Goal: Task Accomplishment & Management: Manage account settings

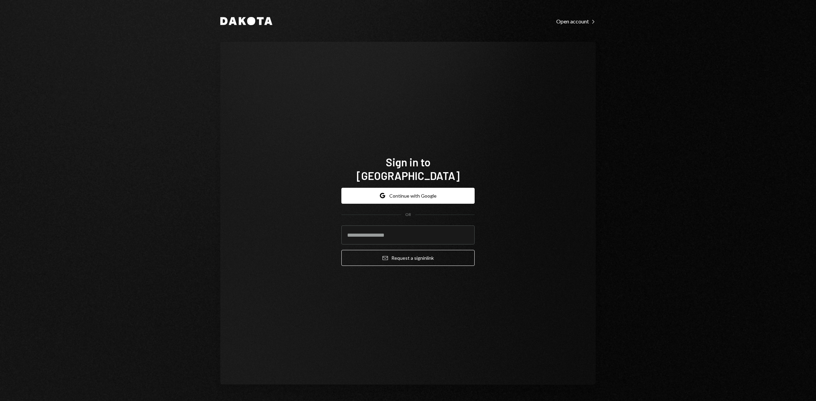
click at [382, 199] on form "Google Continue with Google OR Email Request a sign in link" at bounding box center [407, 227] width 133 height 78
click at [376, 188] on button "Google Continue with Google" at bounding box center [407, 196] width 133 height 16
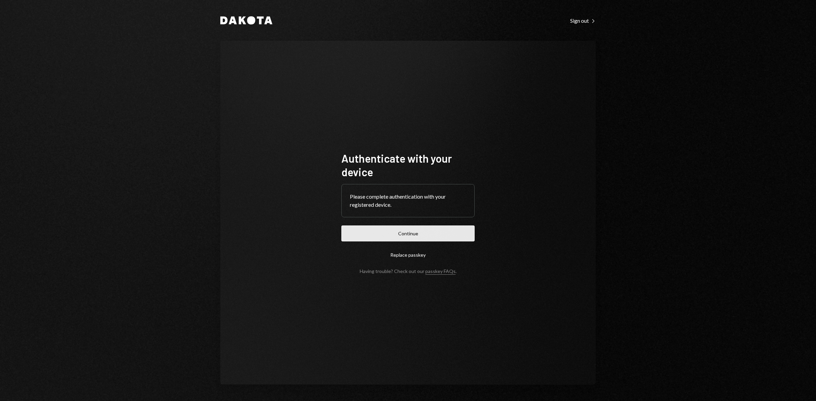
click at [417, 232] on button "Continue" at bounding box center [407, 234] width 133 height 16
click at [392, 233] on button "Continue" at bounding box center [407, 234] width 133 height 16
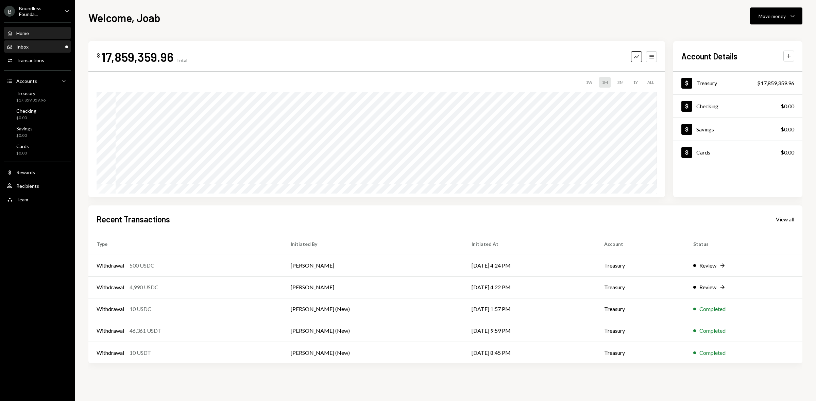
click at [46, 50] on div "Inbox Inbox" at bounding box center [37, 47] width 61 height 12
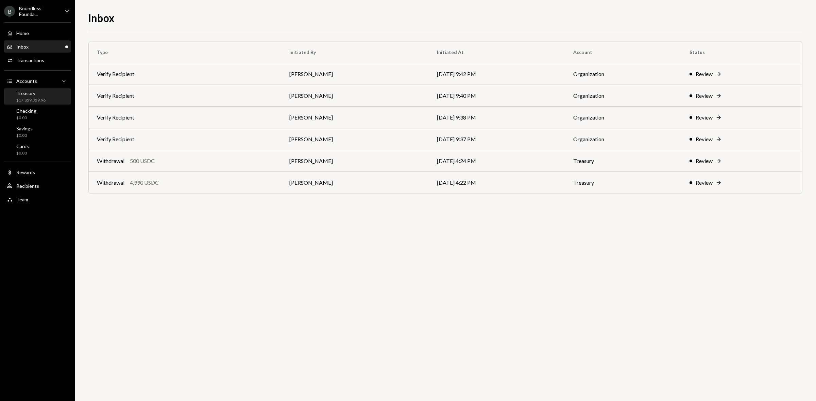
click at [55, 92] on div "Treasury $17,859,359.96" at bounding box center [37, 96] width 61 height 13
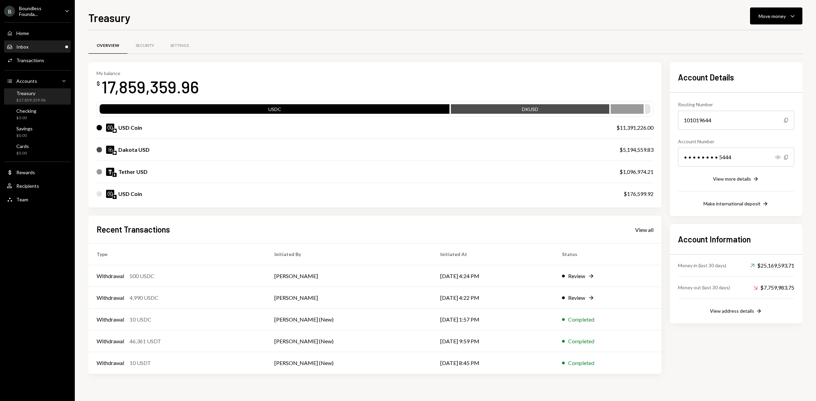
click at [40, 47] on div "Inbox Inbox" at bounding box center [37, 47] width 61 height 6
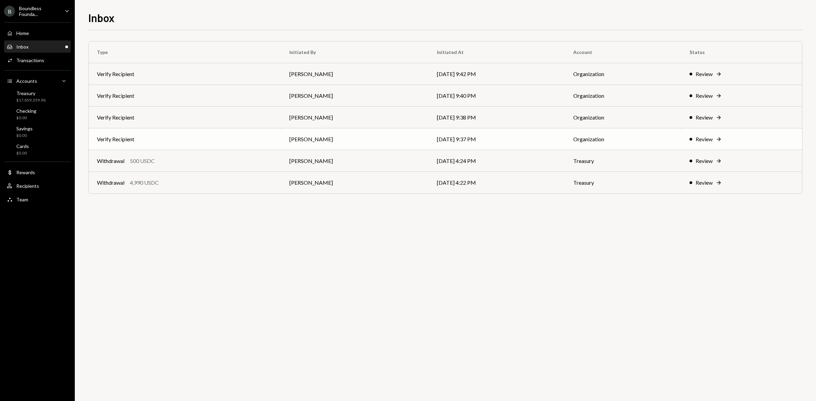
click at [174, 143] on td "Verify Recipient" at bounding box center [185, 139] width 192 height 22
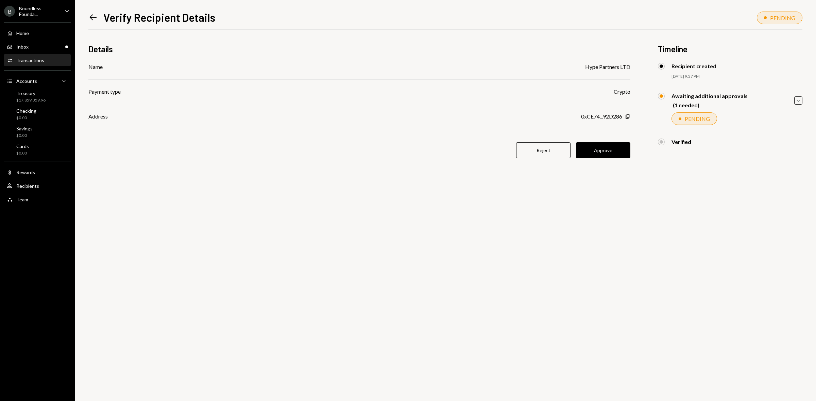
click at [91, 17] on icon at bounding box center [93, 18] width 7 height 6
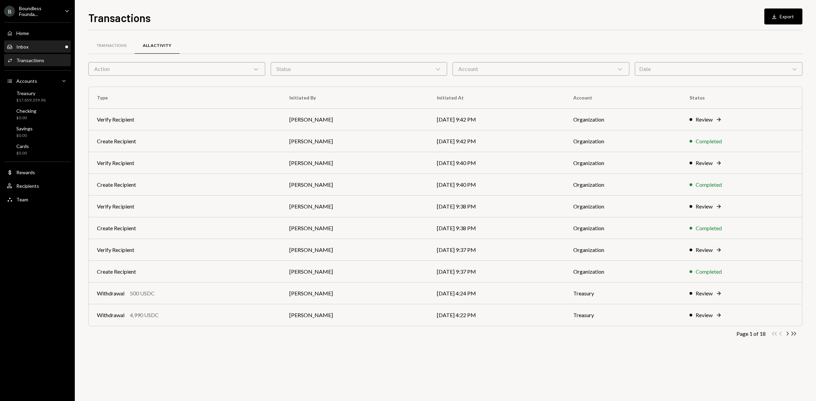
click at [30, 42] on div "Inbox Inbox" at bounding box center [37, 47] width 61 height 12
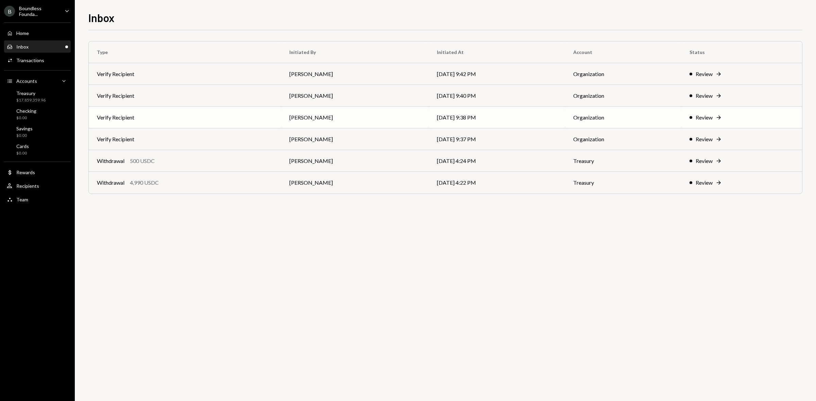
click at [167, 118] on td "Verify Recipient" at bounding box center [185, 118] width 192 height 22
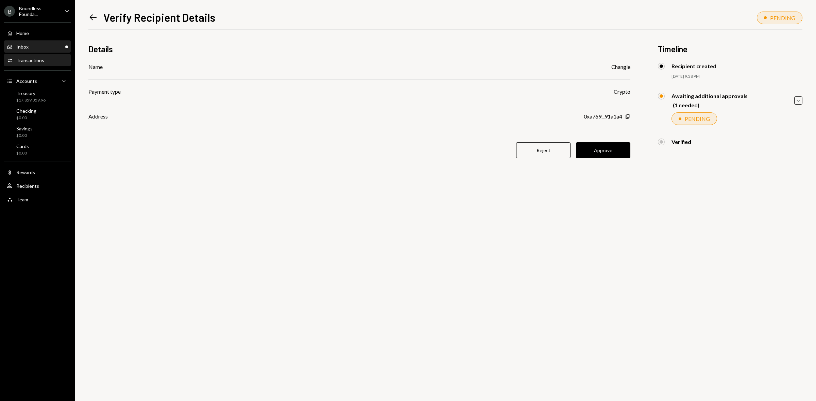
click at [42, 44] on div "Inbox Inbox" at bounding box center [37, 47] width 61 height 6
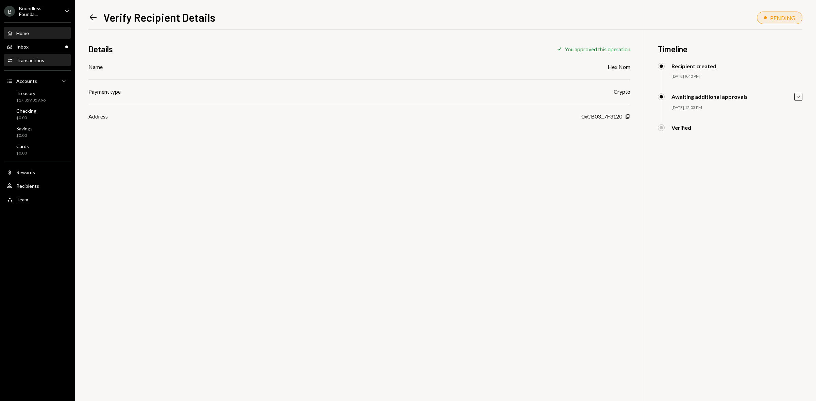
click at [28, 30] on div "Home" at bounding box center [22, 33] width 13 height 6
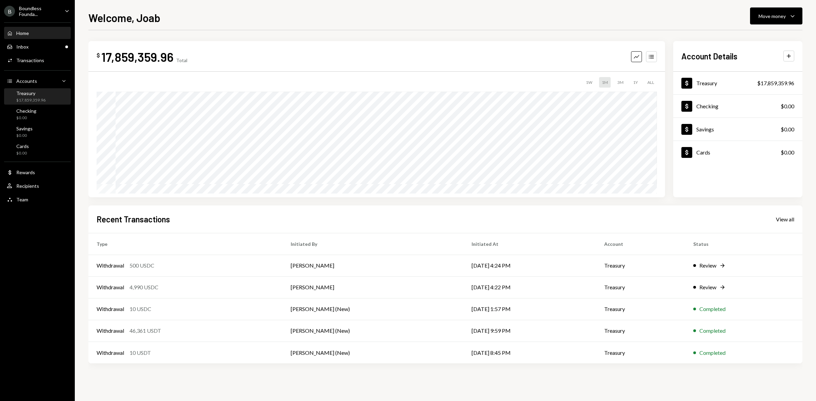
click at [33, 91] on div "Treasury" at bounding box center [30, 93] width 29 height 6
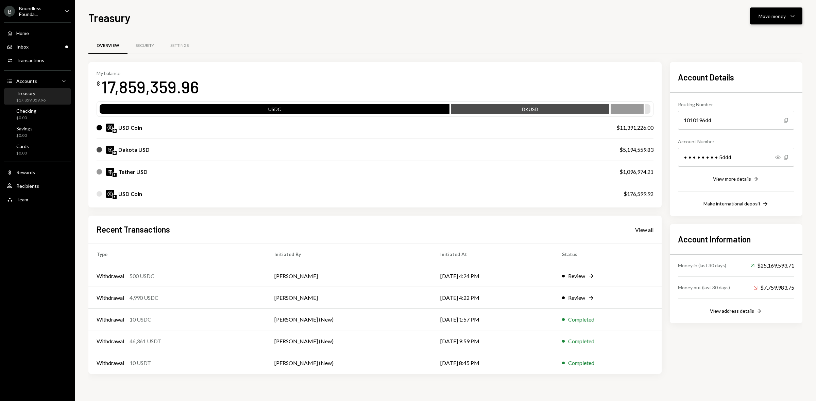
click at [773, 13] on div "Move money" at bounding box center [771, 16] width 27 height 7
click at [770, 34] on div "Send" at bounding box center [771, 36] width 50 height 7
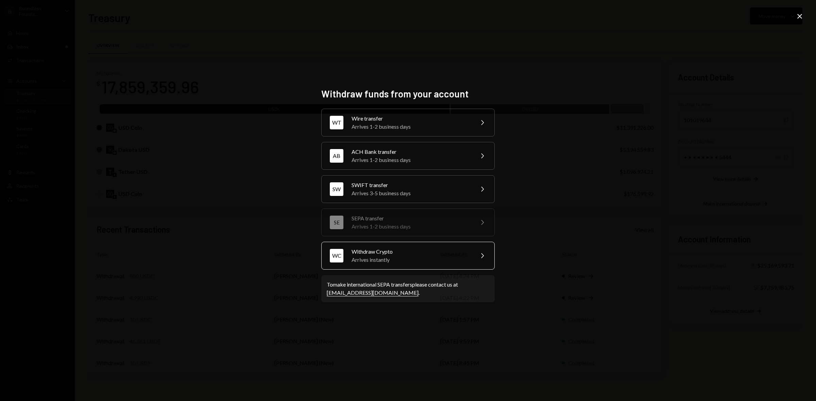
click at [417, 260] on div "Arrives instantly" at bounding box center [410, 260] width 118 height 8
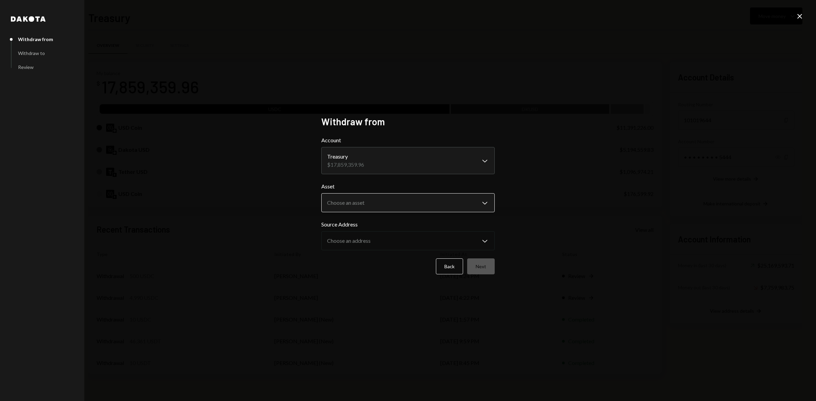
click at [397, 200] on body "B Boundless Founda... Caret Down Home Home Inbox Inbox Activities Transactions …" at bounding box center [408, 200] width 816 height 401
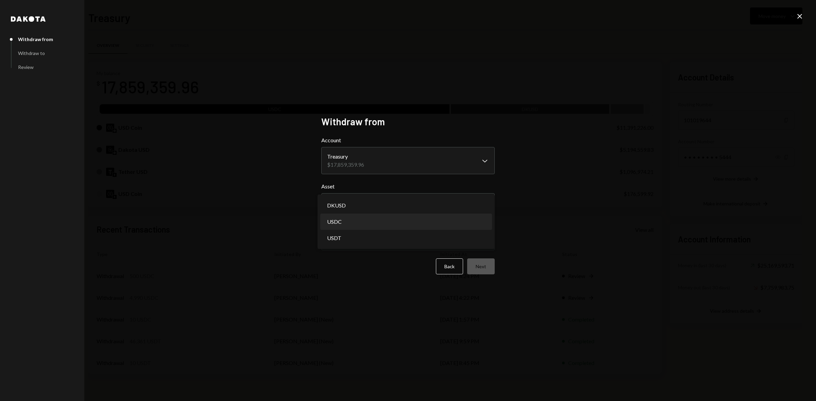
select select "****"
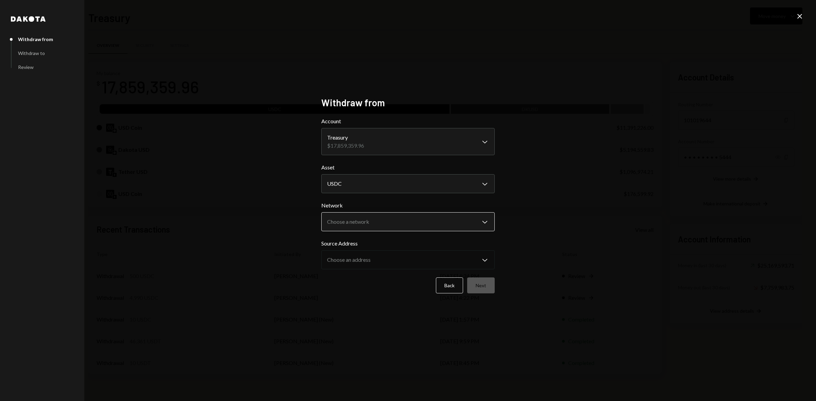
click at [380, 221] on body "B Boundless Founda... Caret Down Home Home Inbox Inbox Activities Transactions …" at bounding box center [408, 200] width 816 height 401
select select "**********"
click at [542, 231] on div "**********" at bounding box center [408, 200] width 816 height 401
click at [486, 284] on button "Next" at bounding box center [481, 286] width 28 height 16
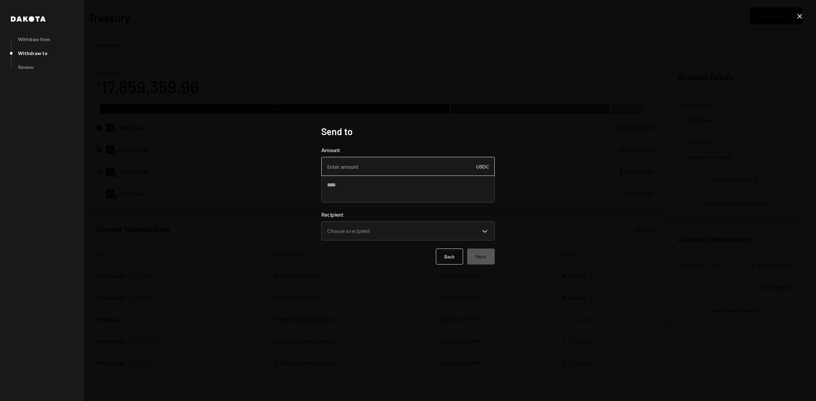
click at [366, 162] on input "Amount" at bounding box center [407, 166] width 173 height 19
type input "400"
click at [366, 186] on textarea at bounding box center [407, 188] width 173 height 27
click at [400, 231] on body "B Boundless Founda... Caret Down Home Home Inbox Inbox Activities Transactions …" at bounding box center [408, 200] width 816 height 401
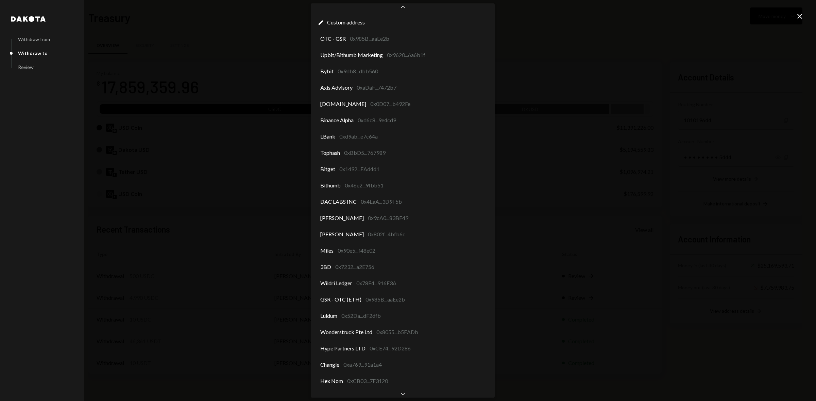
scroll to position [10, 0]
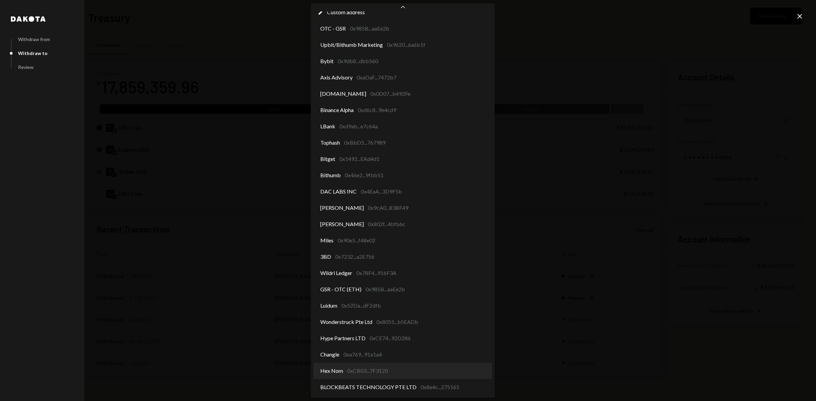
select select "**********"
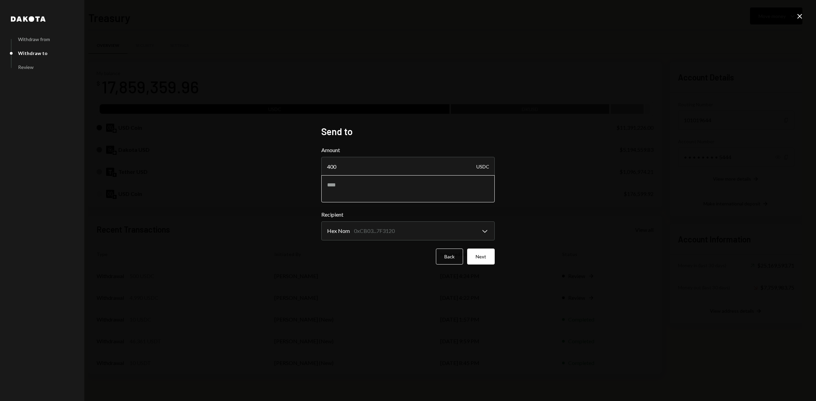
click at [386, 185] on textarea at bounding box center [407, 188] width 173 height 27
type textarea "**********"
click at [479, 258] on button "Next" at bounding box center [481, 257] width 28 height 16
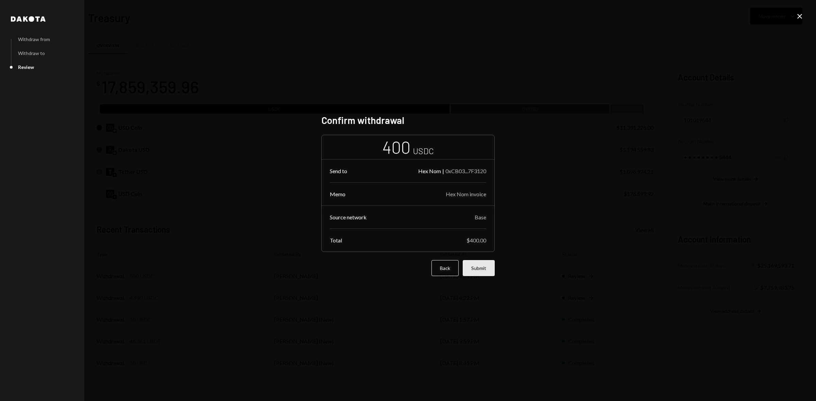
click at [479, 270] on button "Submit" at bounding box center [478, 268] width 32 height 16
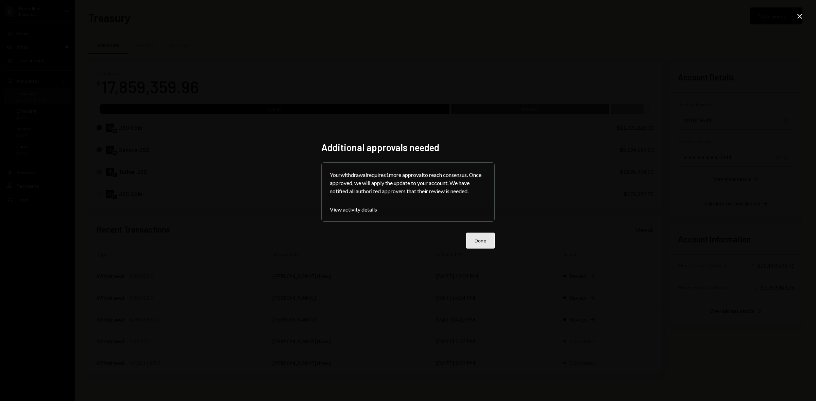
click at [480, 243] on button "Done" at bounding box center [480, 241] width 29 height 16
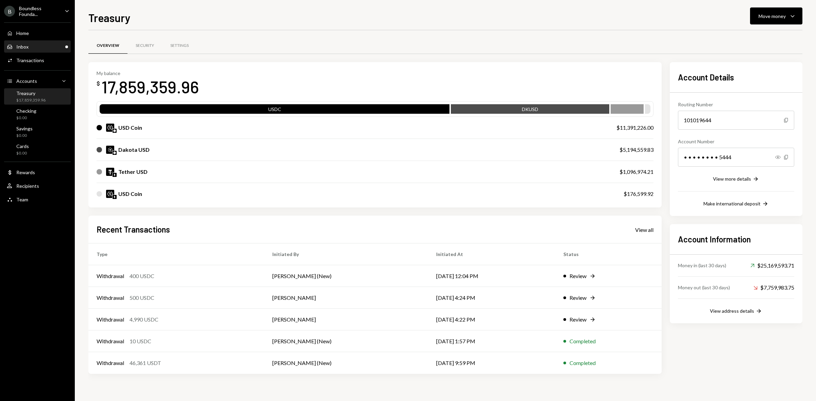
click at [36, 48] on div "Inbox Inbox" at bounding box center [37, 47] width 61 height 6
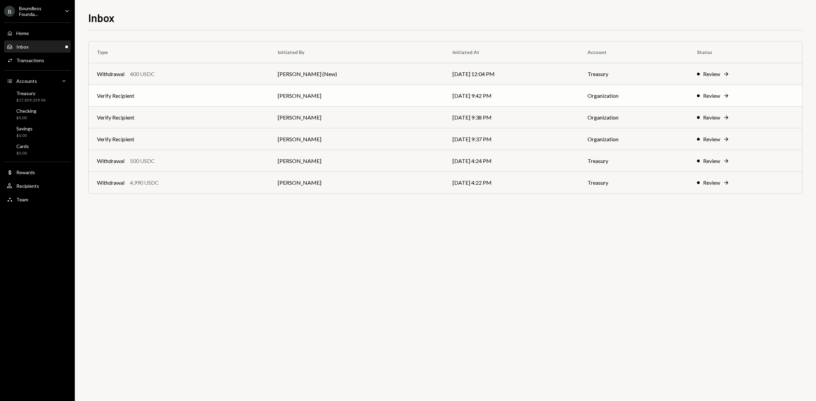
click at [134, 95] on td "Verify Recipient" at bounding box center [179, 96] width 181 height 22
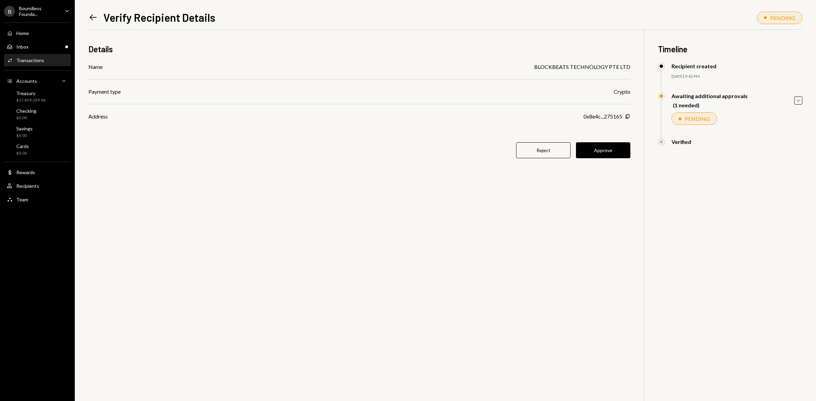
click at [90, 16] on icon "Left Arrow" at bounding box center [93, 18] width 10 height 10
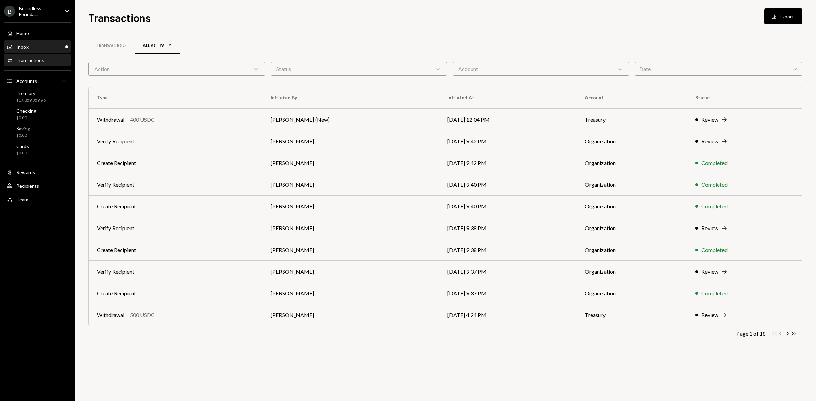
click at [48, 48] on div "Inbox Inbox" at bounding box center [37, 47] width 61 height 6
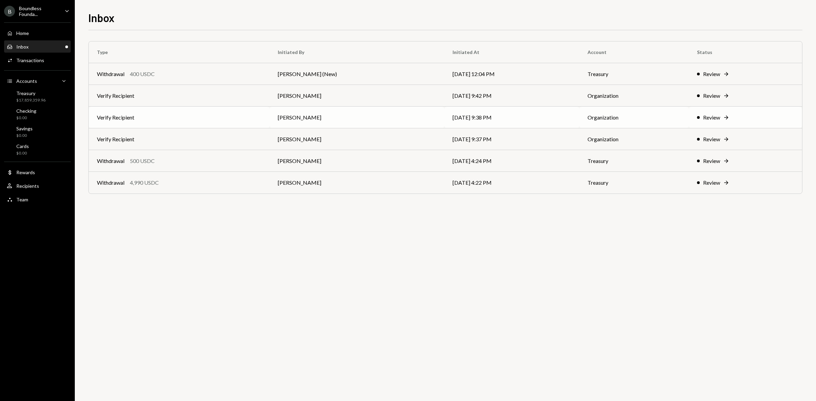
click at [143, 123] on td "Verify Recipient" at bounding box center [179, 118] width 181 height 22
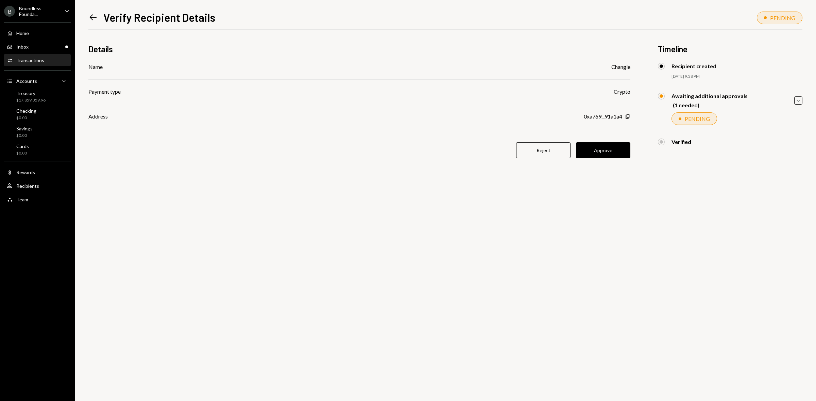
click at [94, 16] on icon "Left Arrow" at bounding box center [93, 18] width 10 height 10
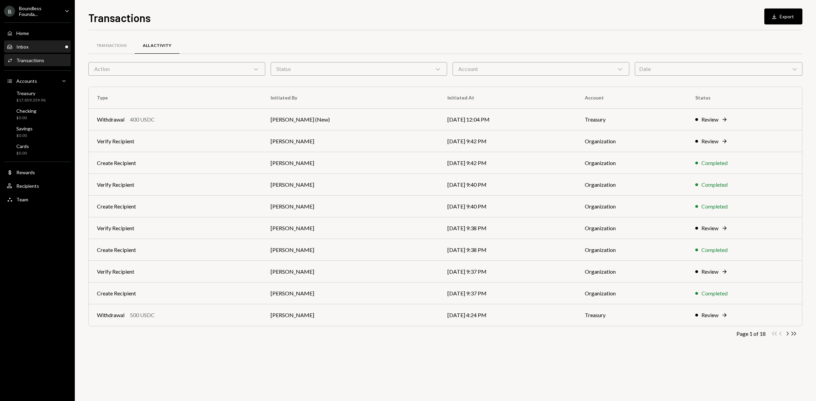
click at [43, 50] on div "Inbox Inbox" at bounding box center [37, 47] width 61 height 12
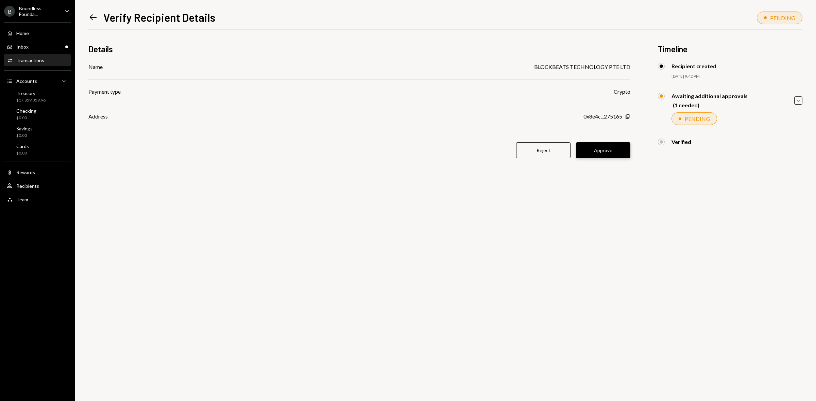
click at [609, 151] on button "Approve" at bounding box center [603, 150] width 54 height 16
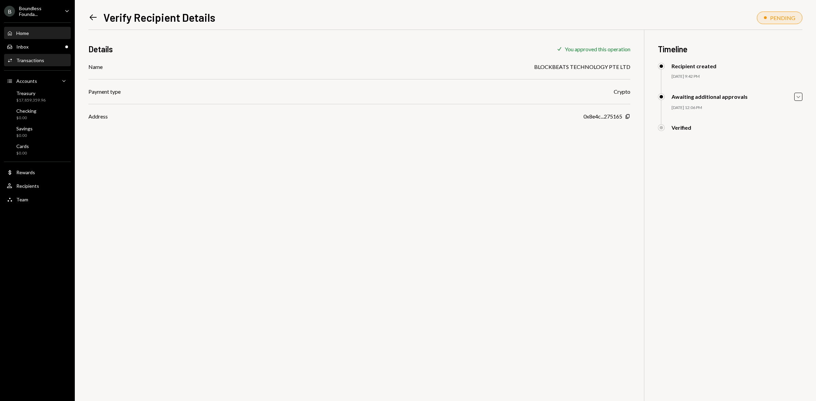
click at [20, 34] on div "Home" at bounding box center [22, 33] width 13 height 6
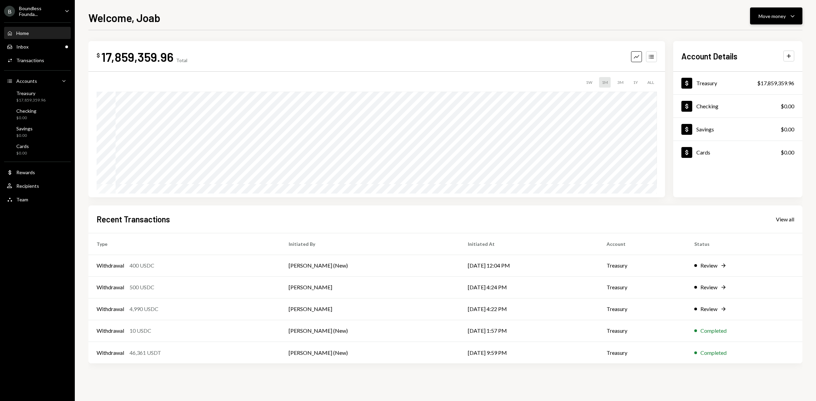
click at [754, 17] on button "Move money Caret Down" at bounding box center [776, 15] width 52 height 17
click at [753, 38] on div "Send" at bounding box center [771, 36] width 50 height 7
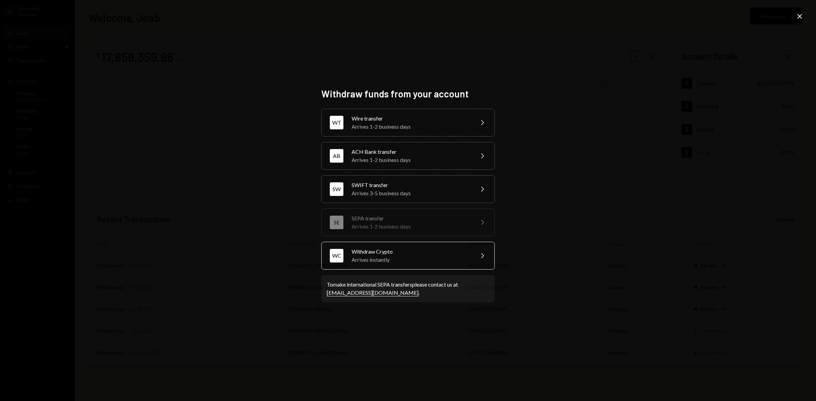
click at [457, 258] on div "Arrives instantly" at bounding box center [410, 260] width 118 height 8
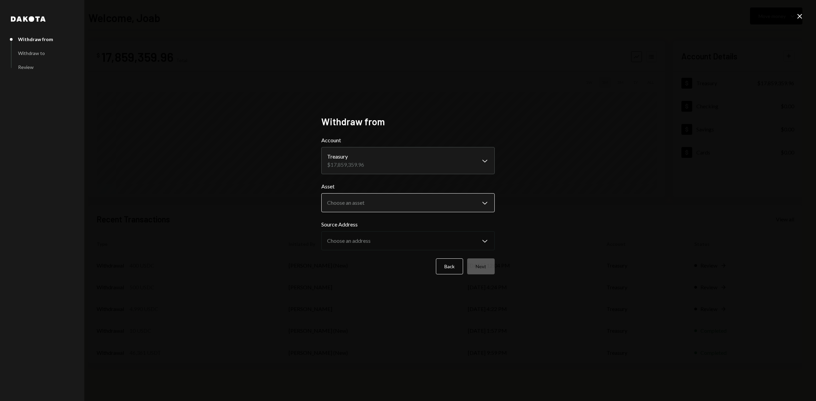
click at [374, 206] on body "B Boundless Founda... Caret Down Home Home Inbox Inbox Activities Transactions …" at bounding box center [408, 200] width 816 height 401
select select "****"
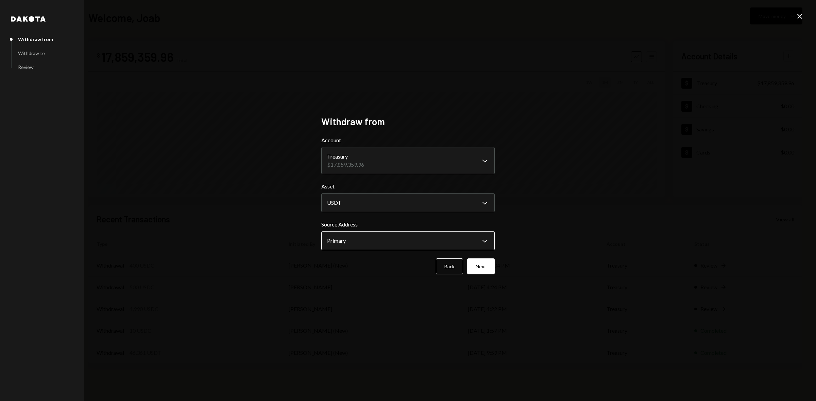
click at [368, 243] on body "B Boundless Founda... Caret Down Home Home Inbox Inbox Activities Transactions …" at bounding box center [408, 200] width 816 height 401
click at [473, 266] on button "Next" at bounding box center [481, 267] width 28 height 16
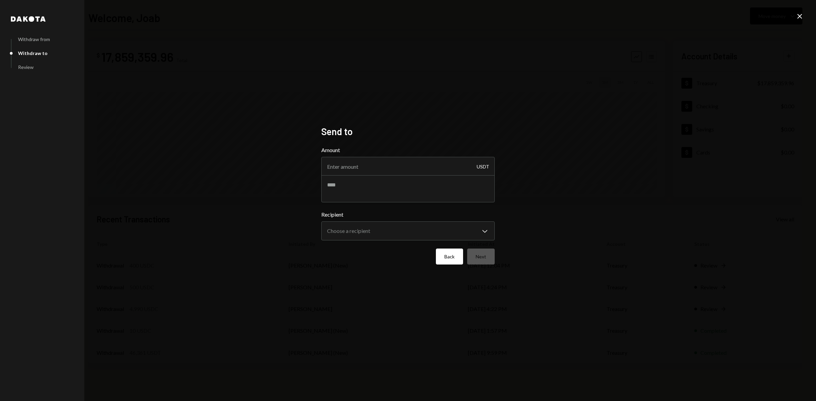
click at [446, 261] on button "Back" at bounding box center [449, 257] width 27 height 16
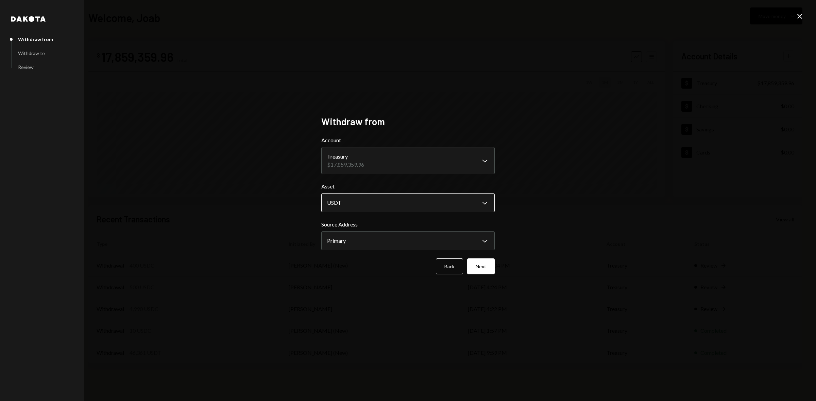
click at [392, 208] on body "B Boundless Founda... Caret Down Home Home Inbox Inbox Activities Transactions …" at bounding box center [408, 200] width 816 height 401
click at [485, 270] on button "Next" at bounding box center [481, 267] width 28 height 16
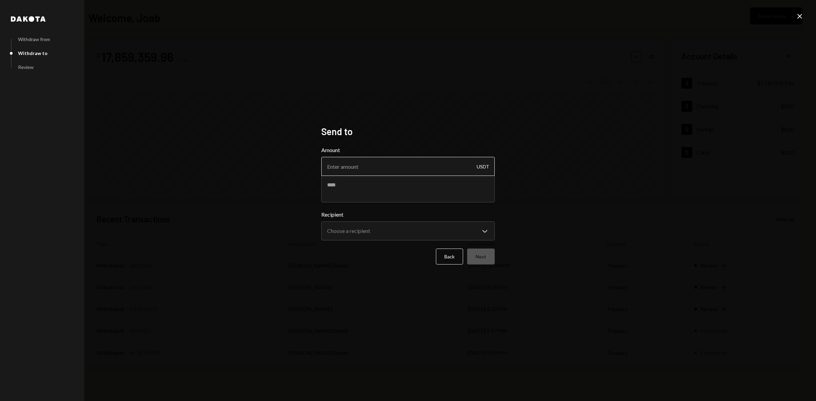
click at [346, 168] on input "Amount" at bounding box center [407, 166] width 173 height 19
type input "10"
click at [410, 200] on textarea at bounding box center [407, 188] width 173 height 27
type textarea "**********"
click at [411, 230] on body "**********" at bounding box center [408, 200] width 816 height 401
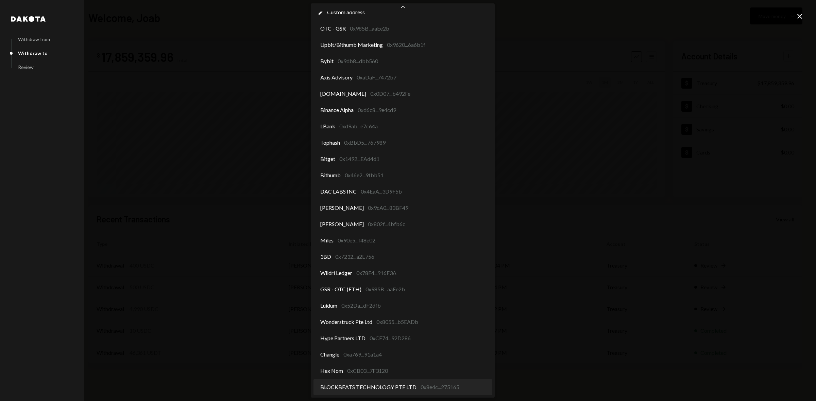
scroll to position [10, 0]
select select "**********"
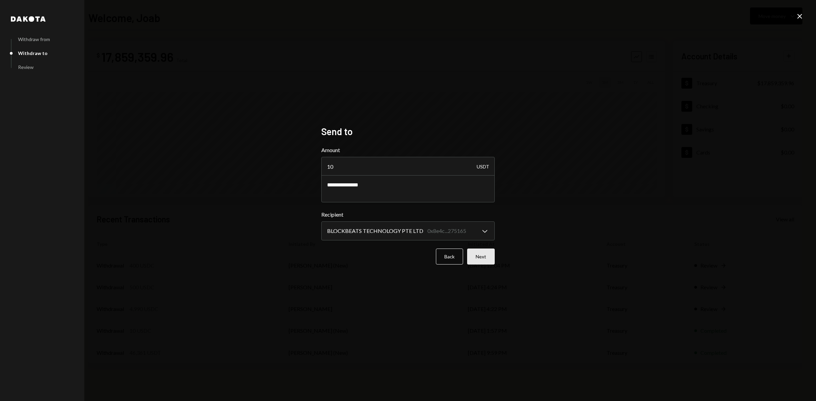
click at [475, 259] on button "Next" at bounding box center [481, 257] width 28 height 16
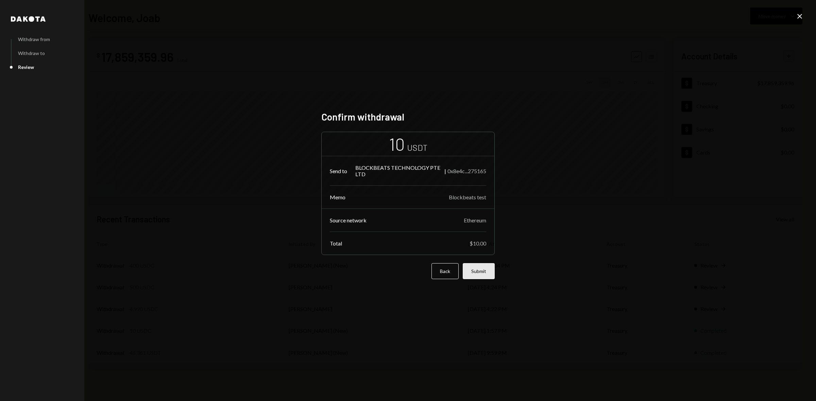
click at [476, 271] on button "Submit" at bounding box center [478, 271] width 32 height 16
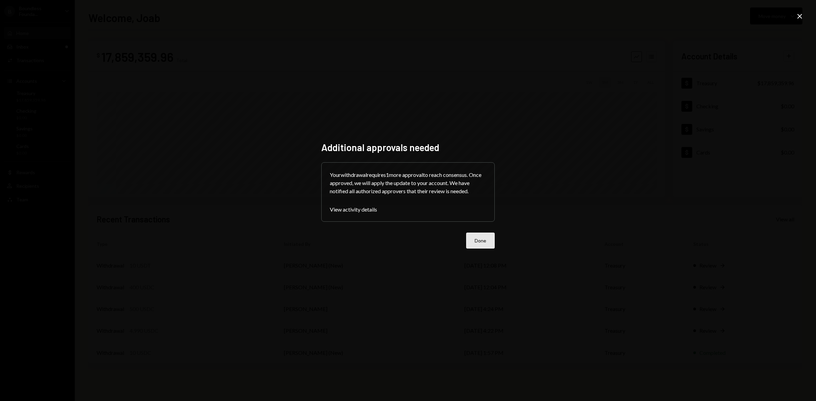
click at [469, 243] on button "Done" at bounding box center [480, 241] width 29 height 16
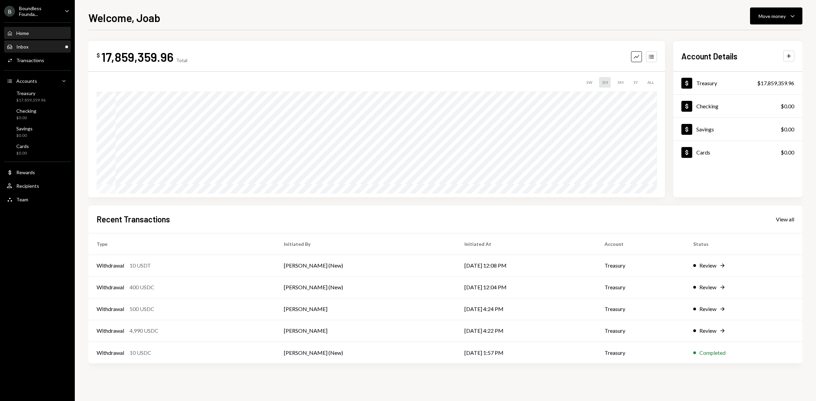
click at [50, 49] on div "Inbox Inbox" at bounding box center [37, 47] width 61 height 6
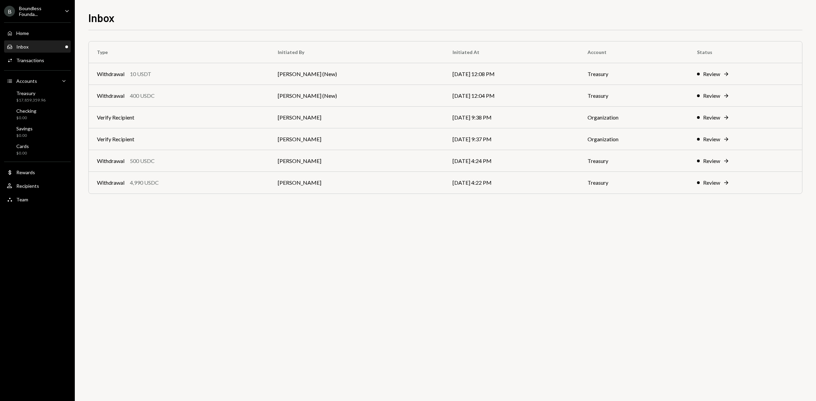
click at [46, 45] on div "Inbox Inbox" at bounding box center [37, 47] width 61 height 6
click at [229, 117] on td "Verify Recipient" at bounding box center [179, 118] width 181 height 22
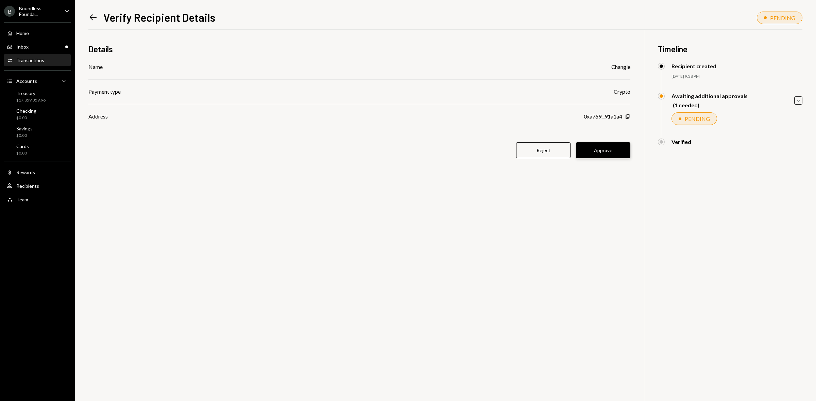
click at [601, 153] on button "Approve" at bounding box center [603, 150] width 54 height 16
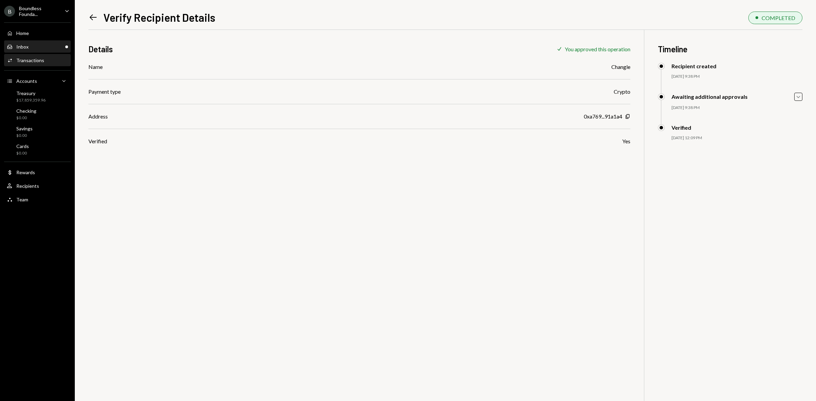
click at [34, 47] on div "Inbox Inbox" at bounding box center [37, 47] width 61 height 6
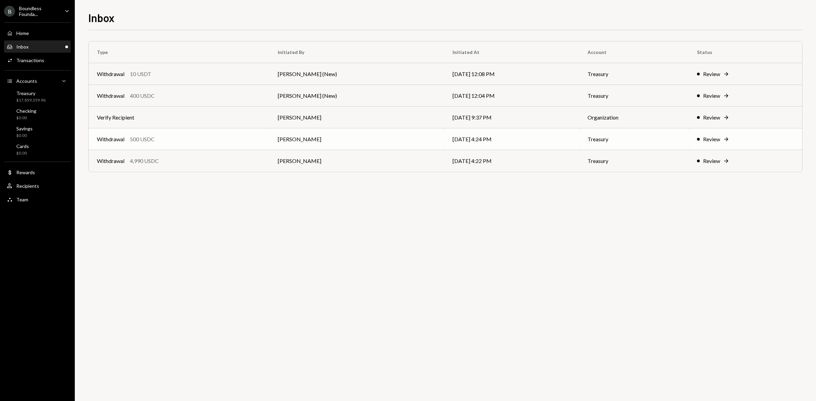
click at [215, 143] on td "Withdrawal 500 USDC" at bounding box center [179, 139] width 181 height 22
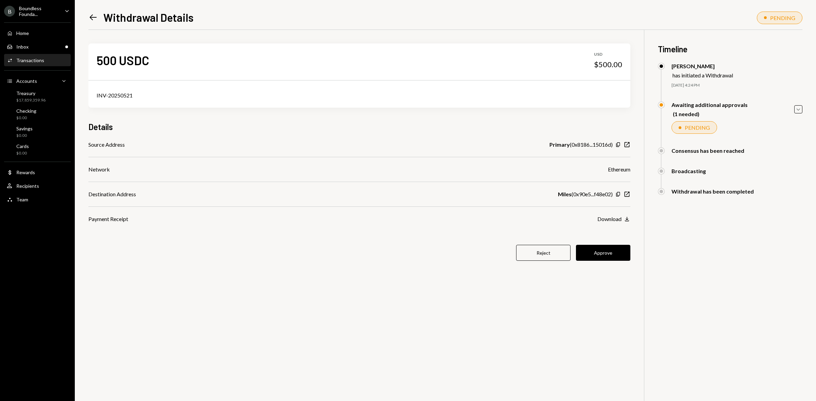
click at [62, 271] on div "B Boundless Founda... Caret Down Home Home Inbox Inbox Activities Transactions …" at bounding box center [37, 200] width 75 height 401
click at [95, 21] on icon "Left Arrow" at bounding box center [93, 18] width 10 height 10
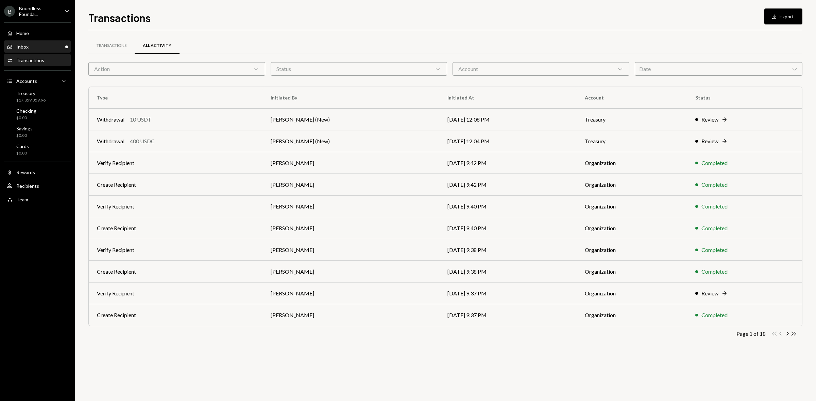
click at [29, 48] on div "Inbox Inbox" at bounding box center [37, 47] width 61 height 6
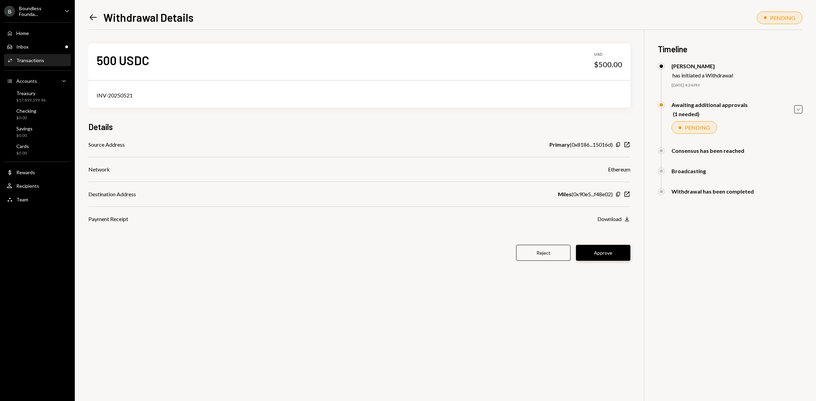
click at [602, 257] on button "Approve" at bounding box center [603, 253] width 54 height 16
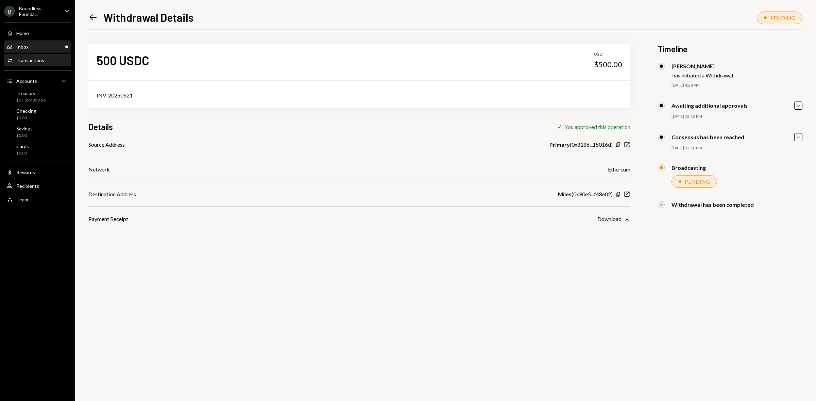
click at [30, 46] on div "Inbox Inbox" at bounding box center [37, 47] width 61 height 6
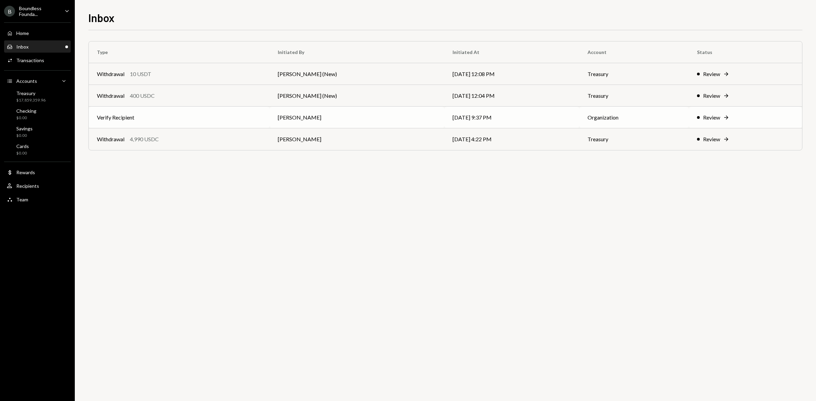
click at [157, 118] on td "Verify Recipient" at bounding box center [179, 118] width 181 height 22
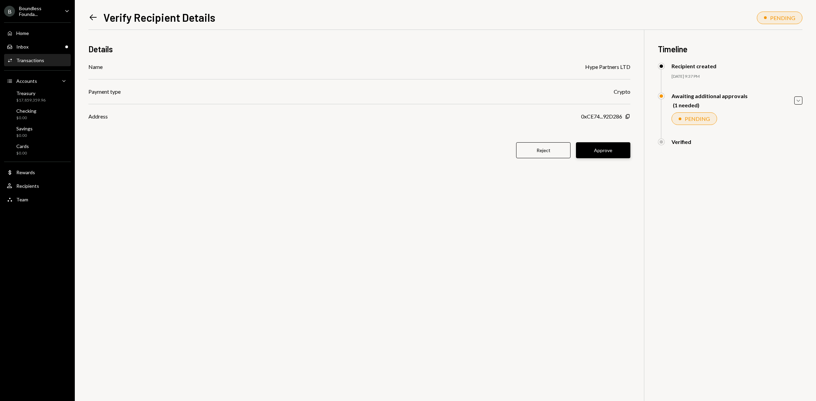
click at [615, 151] on button "Approve" at bounding box center [603, 150] width 54 height 16
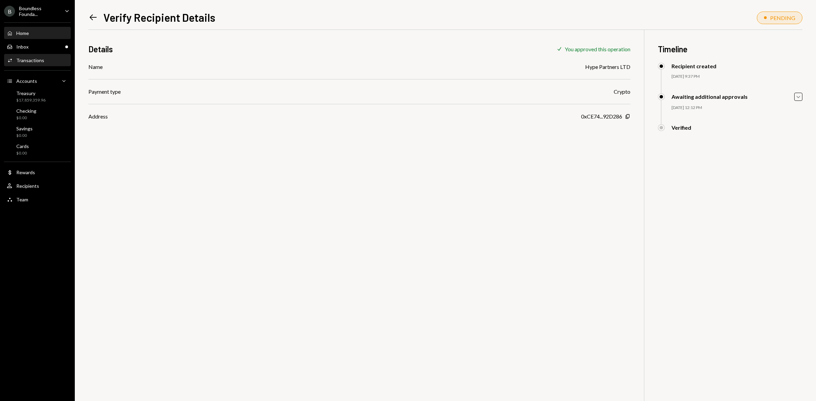
click at [33, 36] on div "Home Home" at bounding box center [37, 34] width 61 height 12
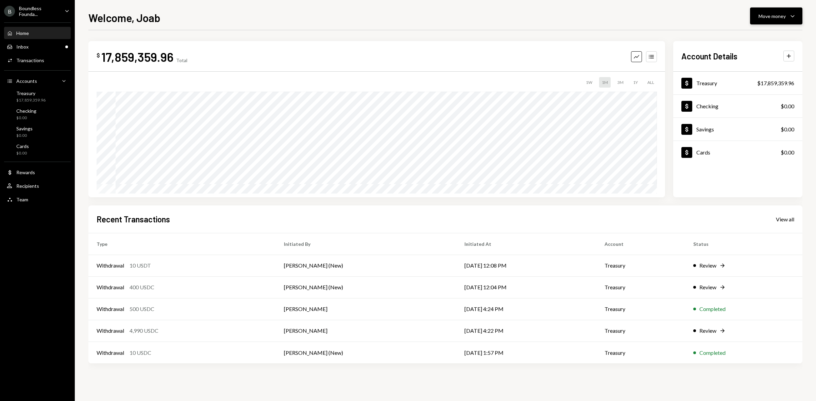
click at [753, 14] on button "Move money Caret Down" at bounding box center [776, 15] width 52 height 17
click at [753, 34] on div "Send" at bounding box center [771, 36] width 50 height 7
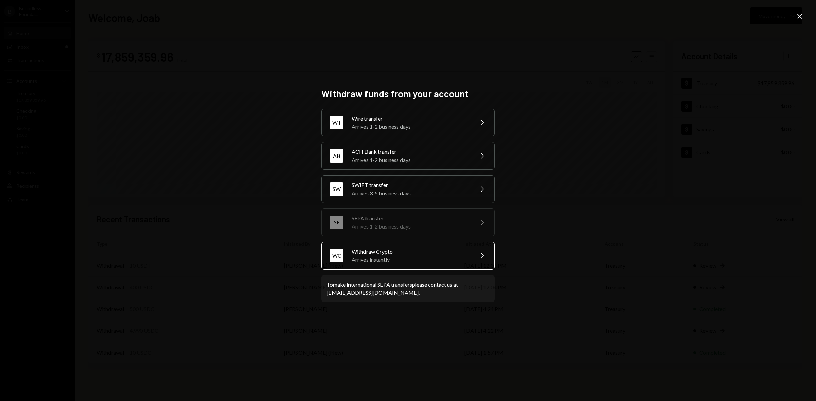
click at [426, 251] on div "Withdraw Crypto" at bounding box center [410, 252] width 118 height 8
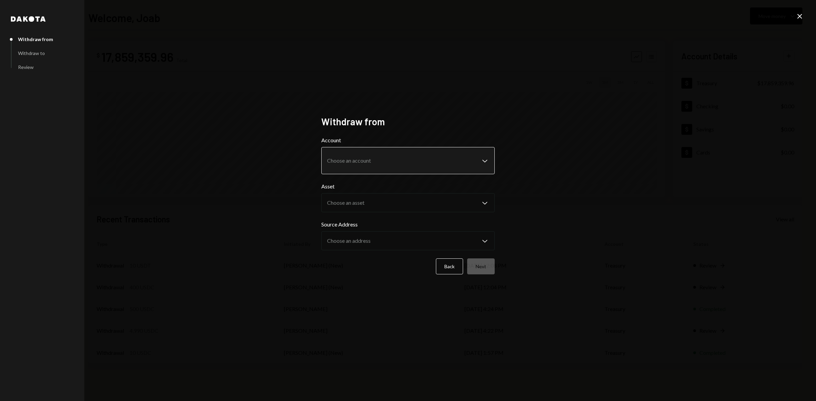
click at [353, 162] on body "B Boundless Founda... Caret Down Home Home Inbox Inbox Activities Transactions …" at bounding box center [408, 200] width 816 height 401
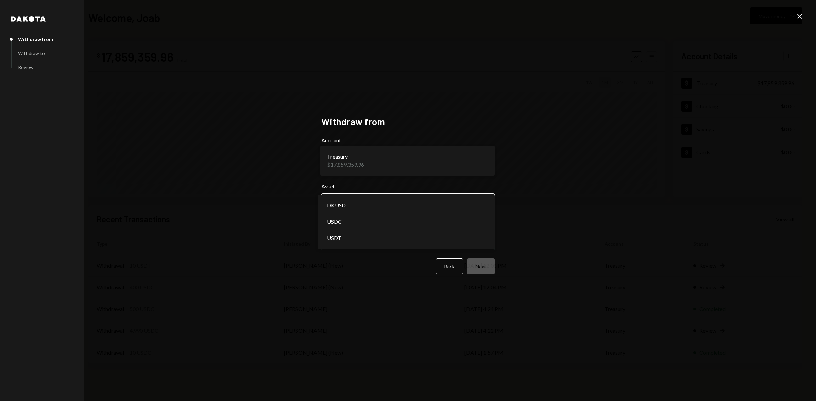
click at [371, 205] on body "B Boundless Founda... Caret Down Home Home Inbox Inbox Activities Transactions …" at bounding box center [408, 200] width 816 height 401
select select "****"
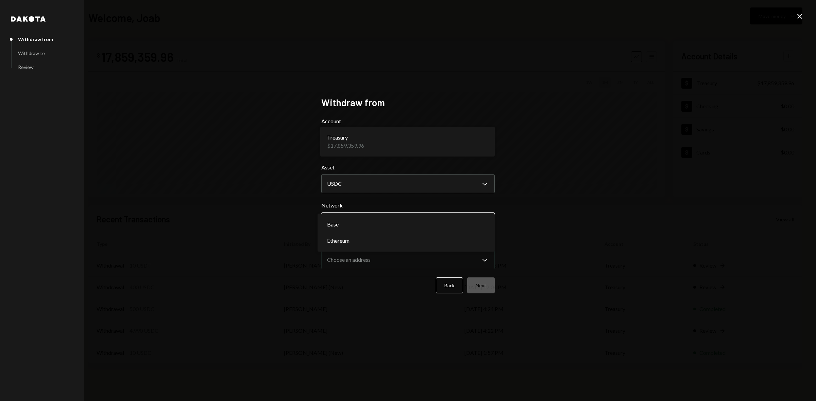
click at [431, 229] on body "B Boundless Founda... Caret Down Home Home Inbox Inbox Activities Transactions …" at bounding box center [408, 200] width 816 height 401
select select "**********"
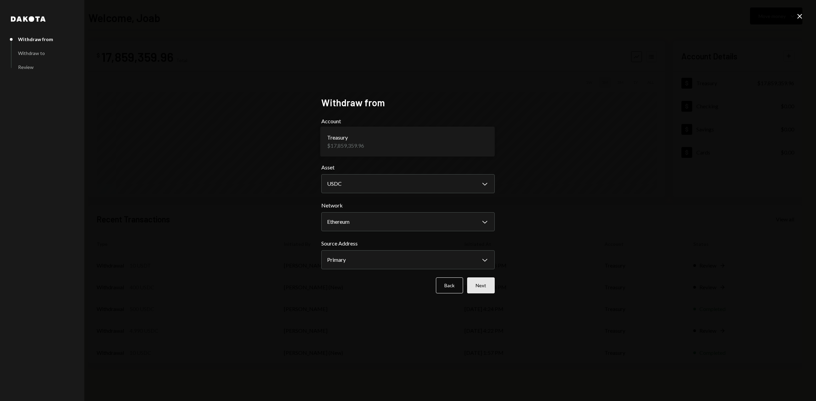
click at [486, 284] on button "Next" at bounding box center [481, 286] width 28 height 16
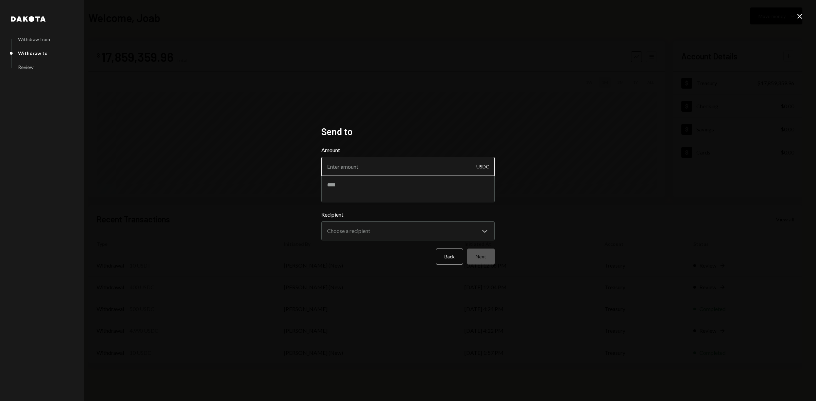
click at [362, 163] on input "Amount" at bounding box center [407, 166] width 173 height 19
type input "10"
type textarea "**********"
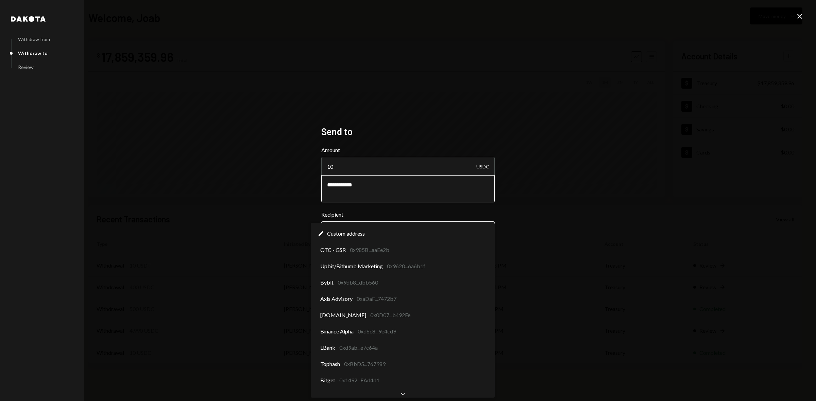
click at [387, 233] on body "**********" at bounding box center [408, 200] width 816 height 401
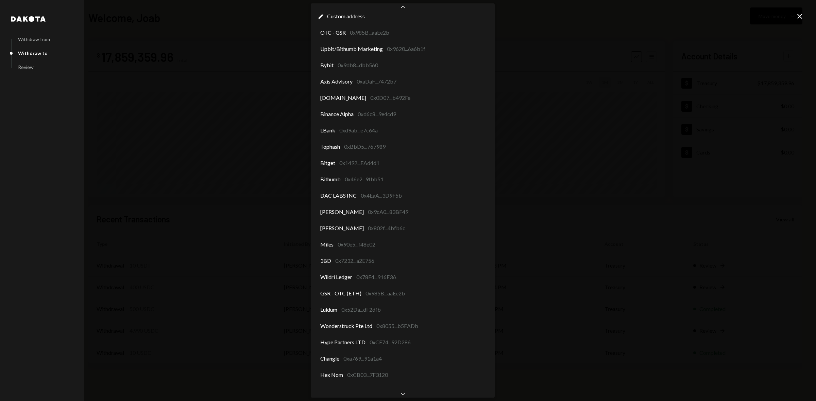
scroll to position [10, 0]
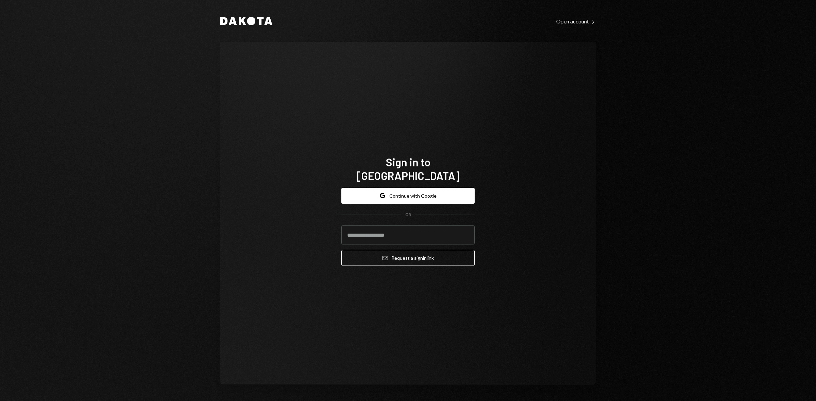
click at [245, 138] on div "Sign in to Dakota Google Continue with Google OR Email Request a sign in link" at bounding box center [407, 213] width 375 height 343
click at [374, 188] on button "Google Continue with Google" at bounding box center [407, 196] width 133 height 16
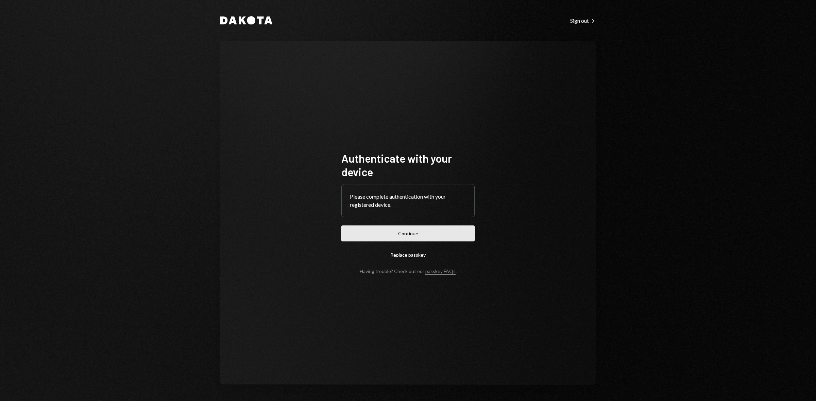
click at [451, 232] on button "Continue" at bounding box center [407, 234] width 133 height 16
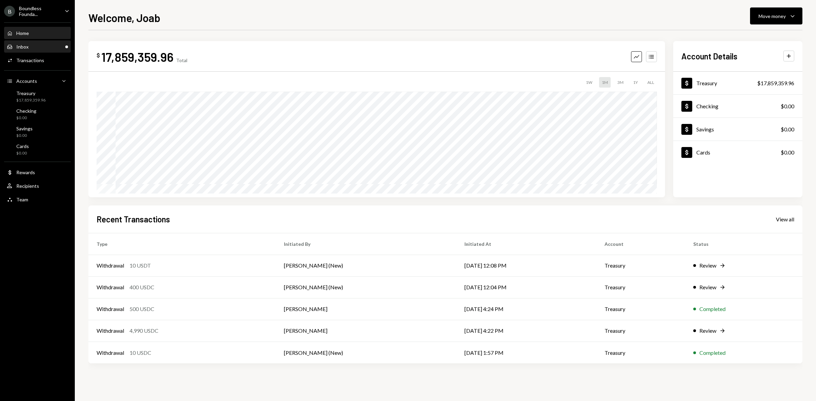
click at [41, 48] on div "Inbox Inbox" at bounding box center [37, 47] width 61 height 6
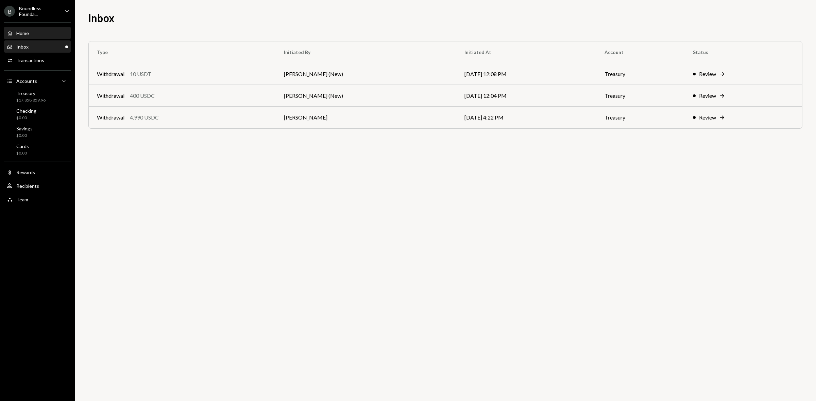
click at [26, 36] on div "Home Home" at bounding box center [37, 34] width 61 height 12
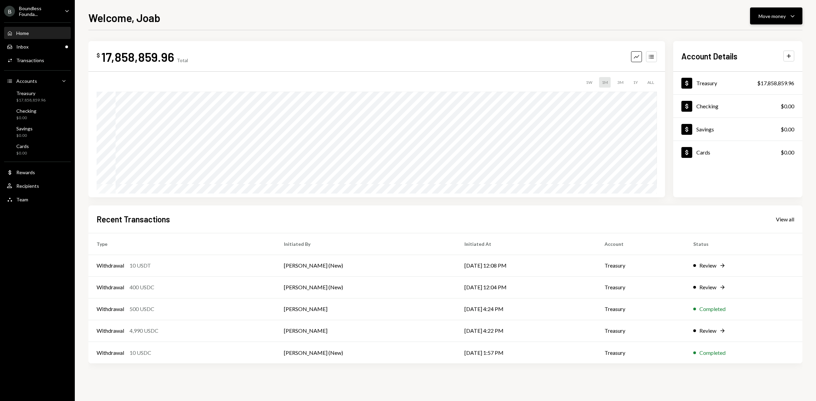
click at [758, 21] on button "Move money Caret Down" at bounding box center [776, 15] width 52 height 17
click at [750, 35] on div "Send" at bounding box center [771, 36] width 50 height 7
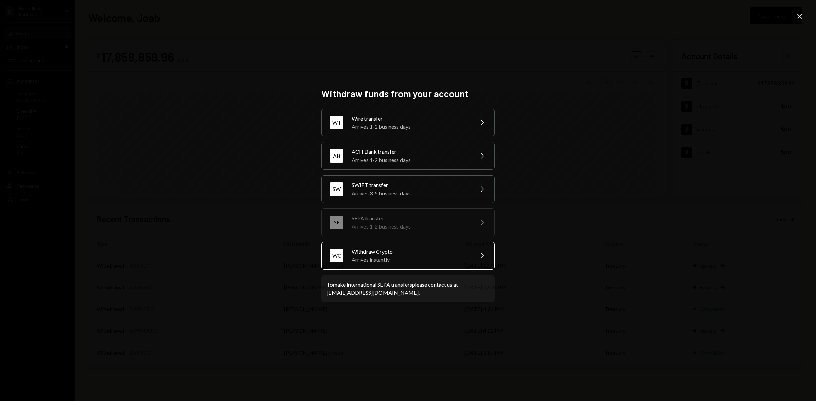
click at [409, 262] on div "Arrives instantly" at bounding box center [410, 260] width 118 height 8
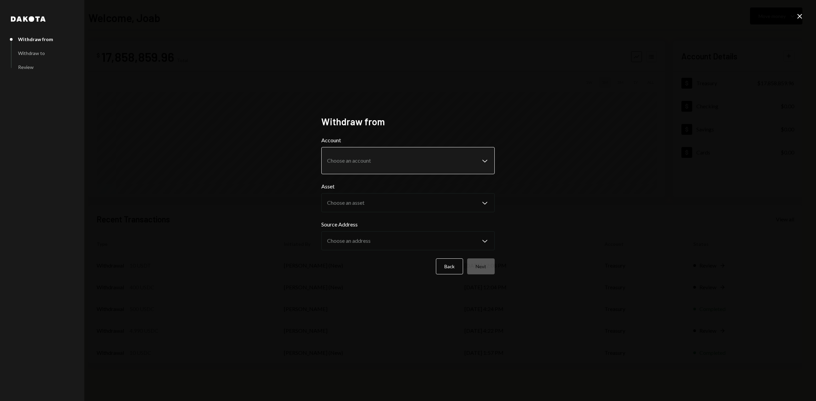
click at [345, 157] on body "B Boundless Founda... Caret Down Home Home Inbox Inbox Activities Transactions …" at bounding box center [408, 200] width 816 height 401
click at [365, 208] on body "B Boundless Founda... Caret Down Home Home Inbox Inbox Activities Transactions …" at bounding box center [408, 200] width 816 height 401
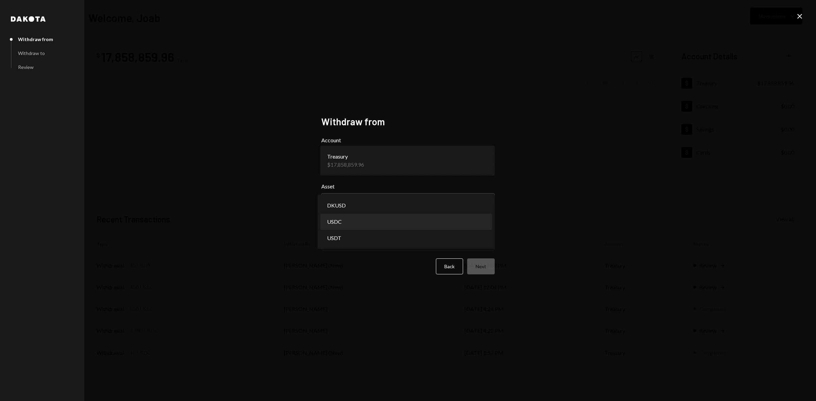
select select "****"
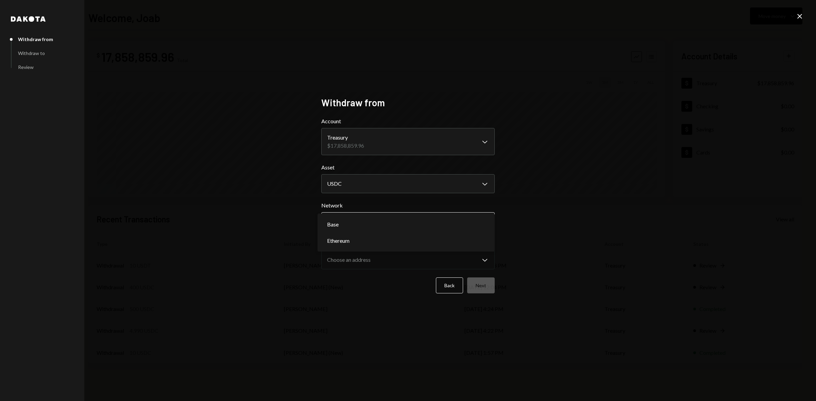
click at [405, 219] on body "B Boundless Founda... Caret Down Home Home Inbox Inbox Activities Transactions …" at bounding box center [408, 200] width 816 height 401
select select "**********"
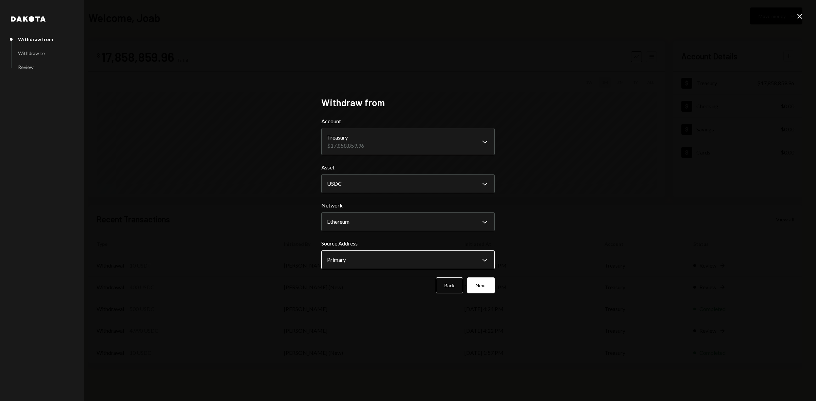
click at [376, 257] on body "B Boundless Founda... Caret Down Home Home Inbox Inbox Activities Transactions …" at bounding box center [408, 200] width 816 height 401
drag, startPoint x: 567, startPoint y: 295, endPoint x: 496, endPoint y: 292, distance: 70.7
click at [565, 294] on div "**********" at bounding box center [408, 200] width 816 height 401
click at [489, 285] on button "Next" at bounding box center [481, 286] width 28 height 16
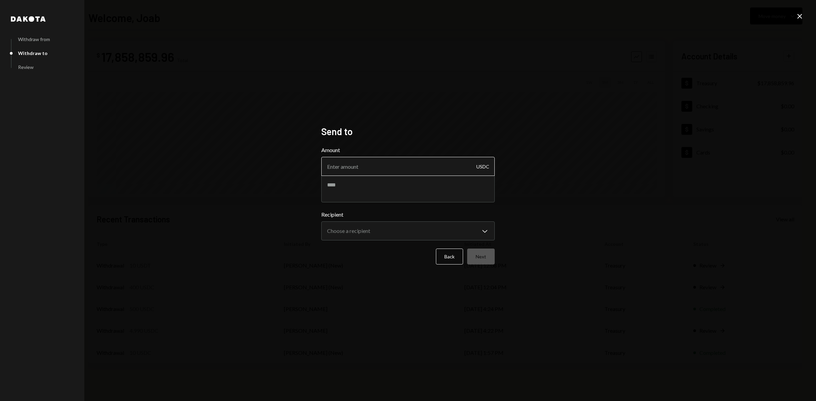
click at [366, 163] on input "Amount" at bounding box center [407, 166] width 173 height 19
type input "10"
click at [354, 194] on textarea at bounding box center [407, 188] width 173 height 27
type textarea "**********"
click at [438, 226] on body "**********" at bounding box center [408, 200] width 816 height 401
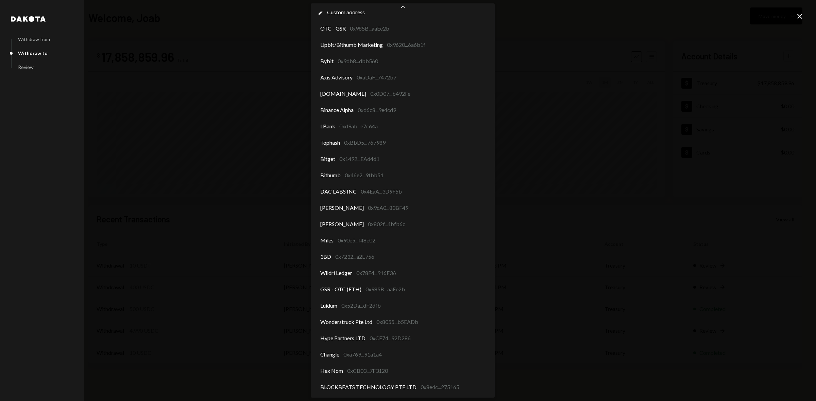
scroll to position [10, 0]
select select "**********"
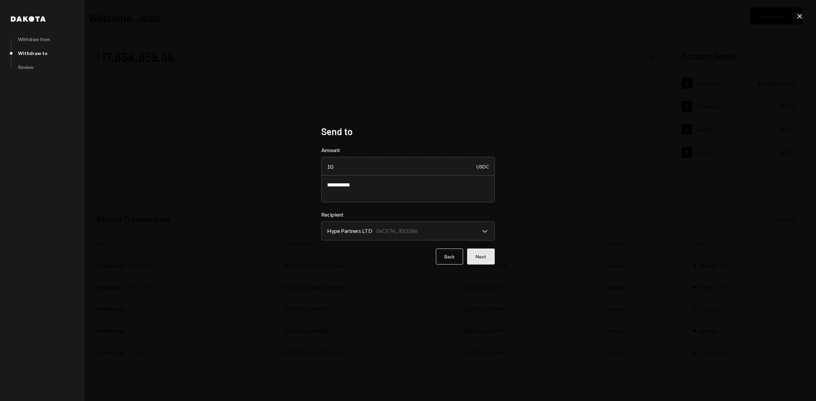
click at [488, 257] on button "Next" at bounding box center [481, 257] width 28 height 16
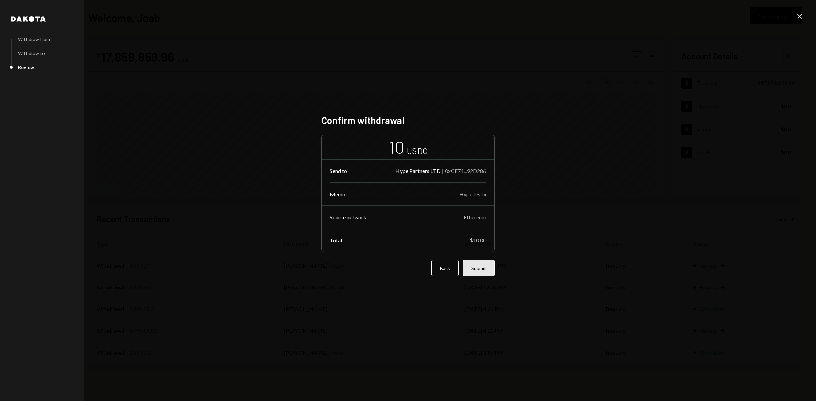
click at [472, 267] on button "Submit" at bounding box center [478, 268] width 32 height 16
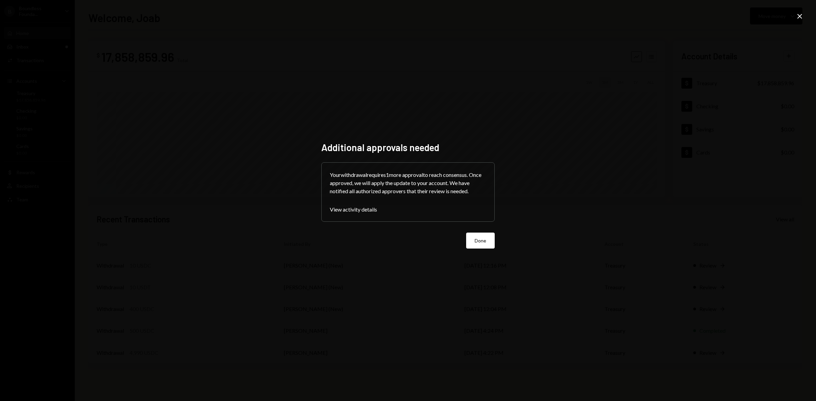
drag, startPoint x: 477, startPoint y: 238, endPoint x: 481, endPoint y: 235, distance: 5.4
click at [477, 238] on button "Done" at bounding box center [480, 241] width 29 height 16
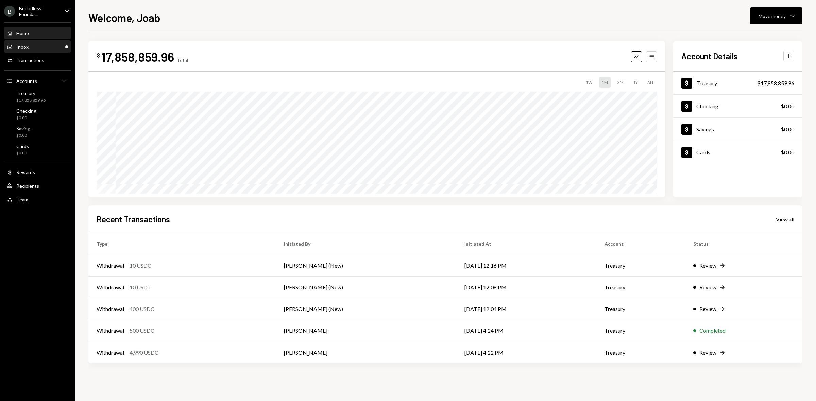
click at [36, 42] on div "Inbox Inbox" at bounding box center [37, 47] width 61 height 12
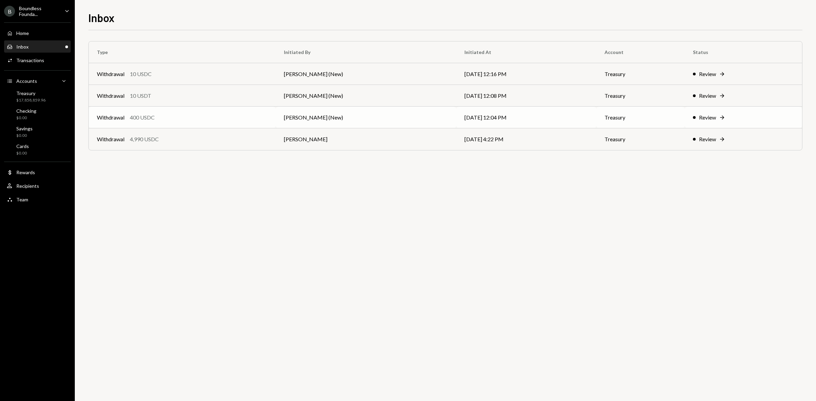
click at [176, 120] on div "Withdrawal 400 USDC" at bounding box center [182, 117] width 171 height 8
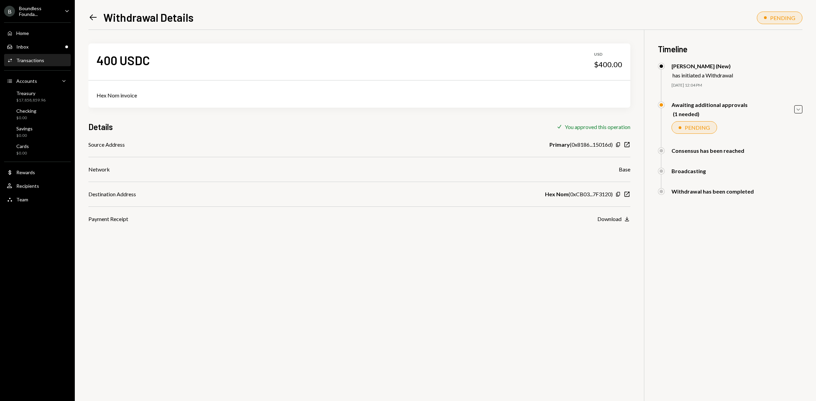
click at [94, 16] on icon "Left Arrow" at bounding box center [93, 18] width 10 height 10
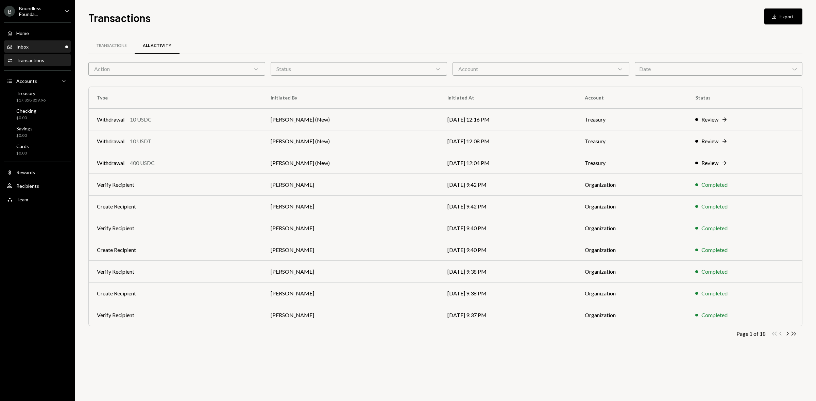
click at [43, 48] on div "Inbox Inbox" at bounding box center [37, 47] width 61 height 6
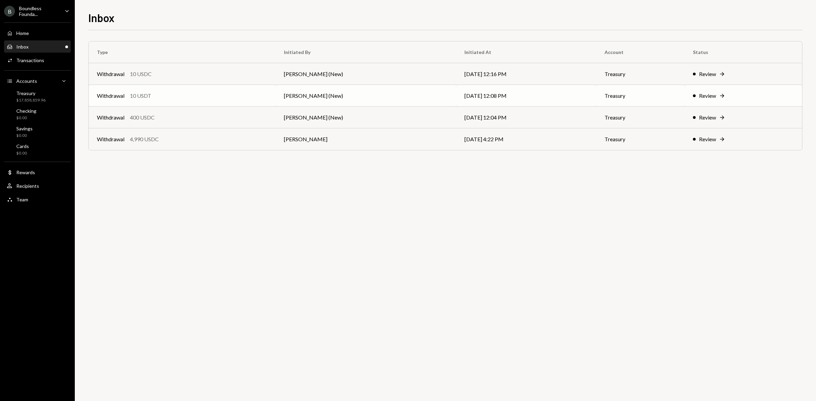
click at [204, 101] on td "Withdrawal 10 USDT" at bounding box center [182, 96] width 187 height 22
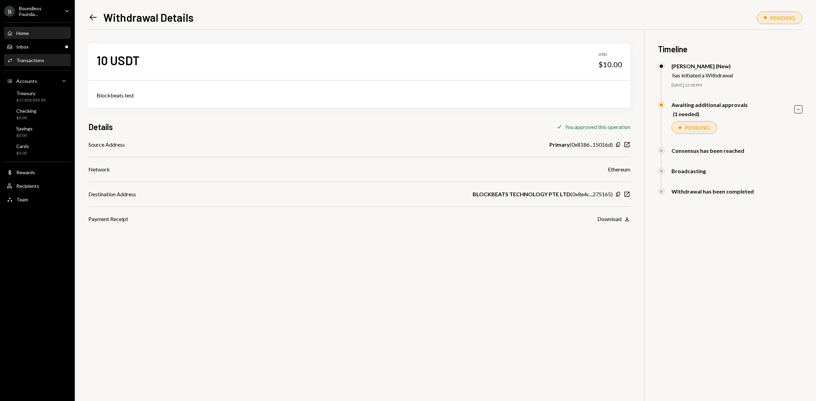
click at [26, 35] on div "Home" at bounding box center [22, 33] width 13 height 6
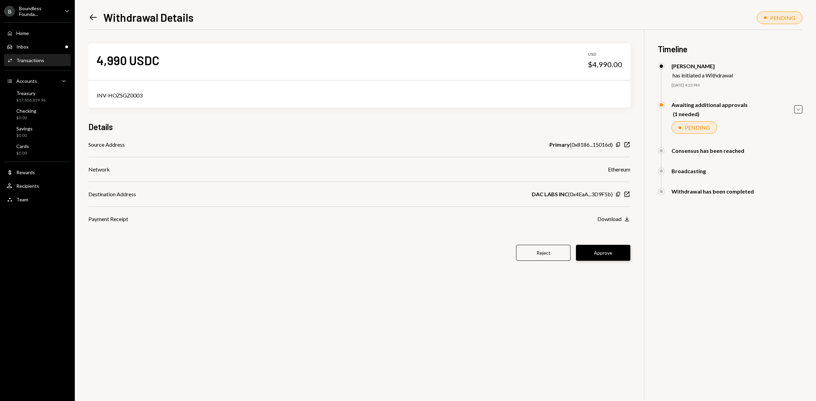
click at [602, 250] on button "Approve" at bounding box center [603, 253] width 54 height 16
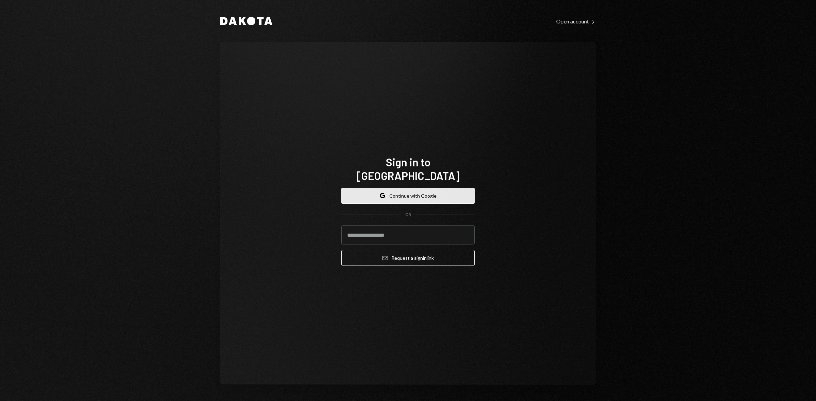
click at [433, 190] on button "Google Continue with Google" at bounding box center [407, 196] width 133 height 16
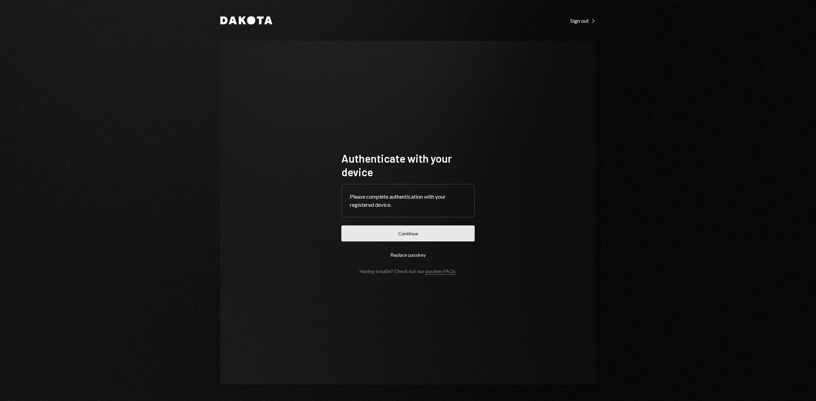
click at [421, 233] on button "Continue" at bounding box center [407, 234] width 133 height 16
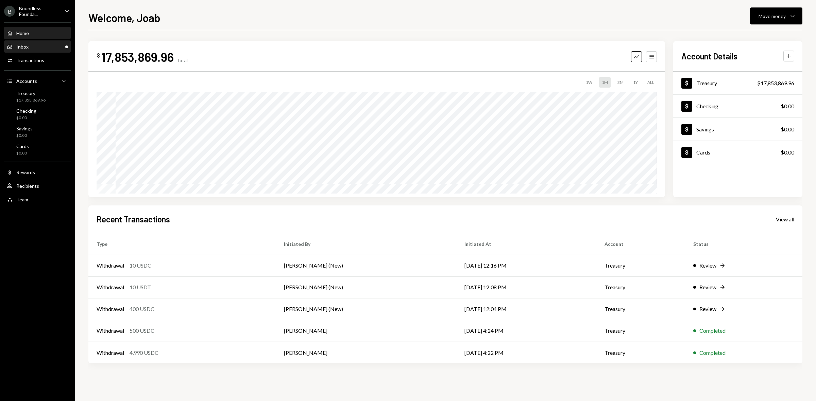
click at [30, 45] on div "Inbox Inbox" at bounding box center [37, 47] width 61 height 6
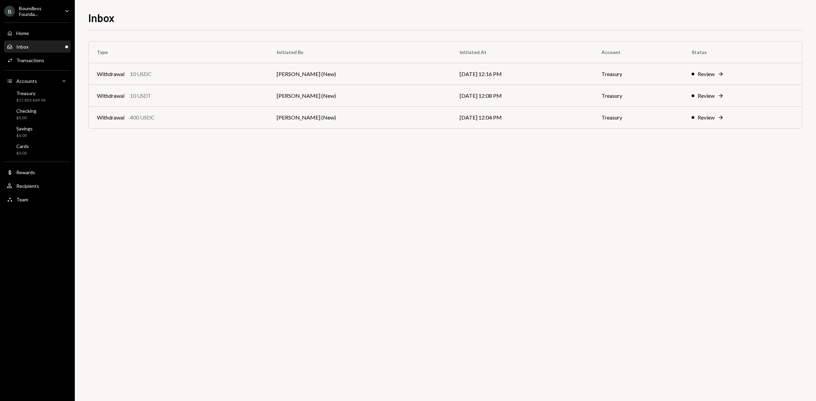
click at [60, 7] on div "B Boundless Founda... Caret Down" at bounding box center [37, 11] width 75 height 12
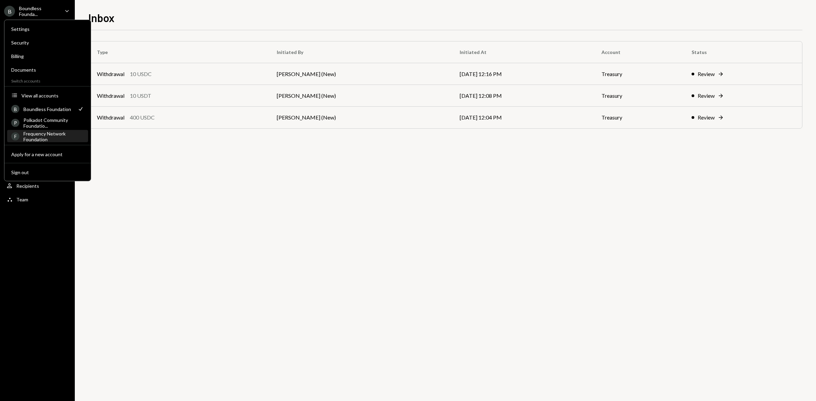
click at [53, 132] on div "Frequency Network Foundation" at bounding box center [53, 136] width 60 height 12
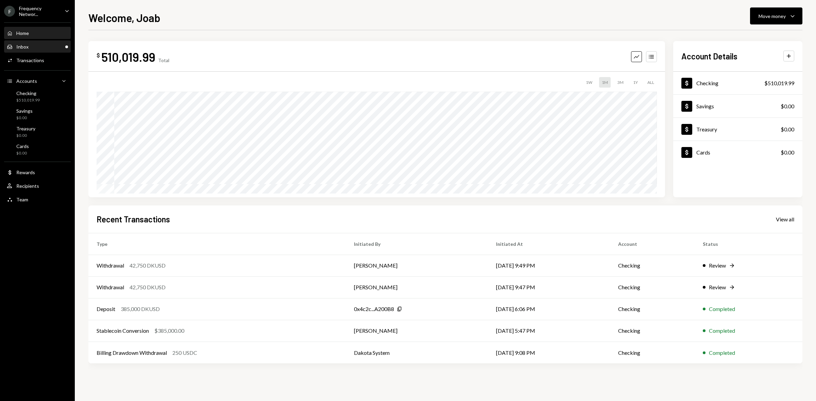
click at [53, 46] on div "Inbox Inbox" at bounding box center [37, 47] width 61 height 6
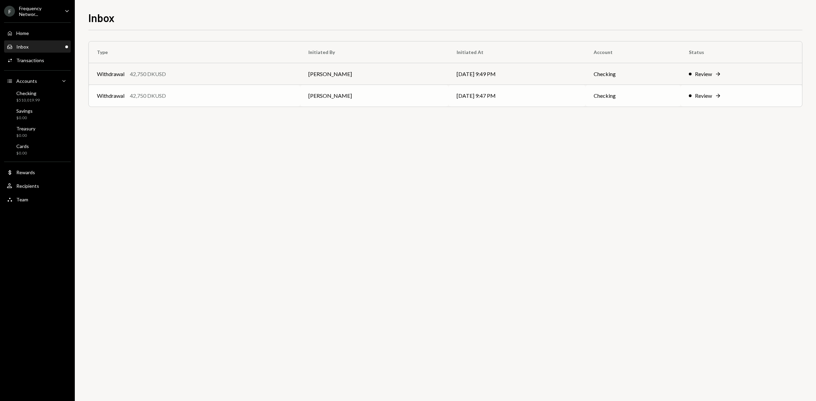
click at [241, 93] on div "Withdrawal 42,750 DKUSD" at bounding box center [194, 96] width 195 height 8
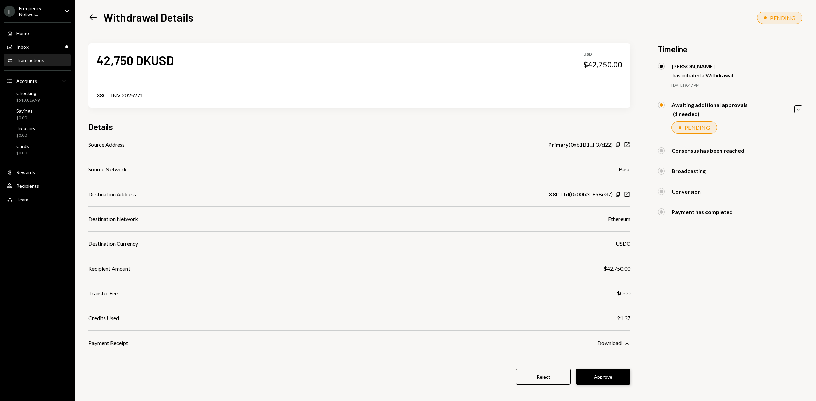
click at [606, 372] on button "Approve" at bounding box center [603, 377] width 54 height 16
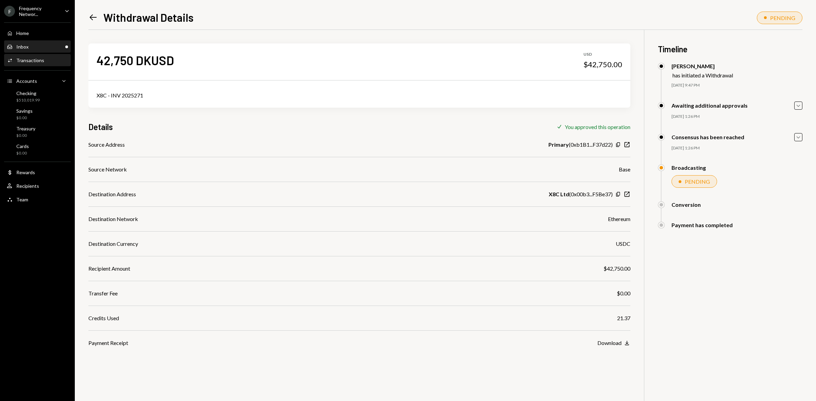
click at [24, 47] on div "Inbox" at bounding box center [22, 47] width 12 height 6
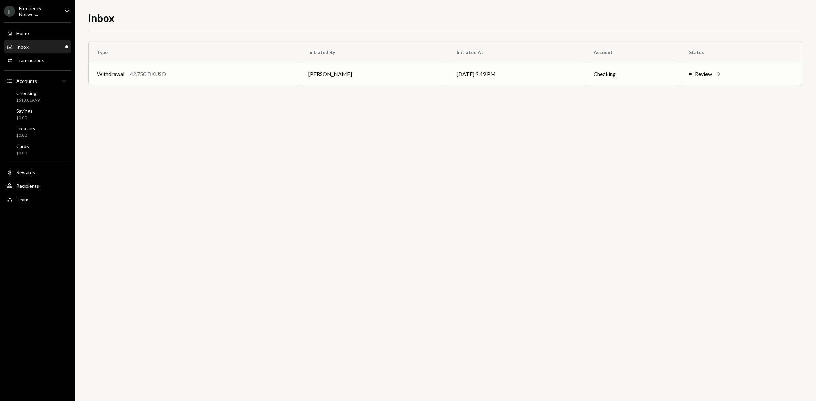
click at [127, 78] on div "Withdrawal 42,750 DKUSD" at bounding box center [194, 74] width 195 height 8
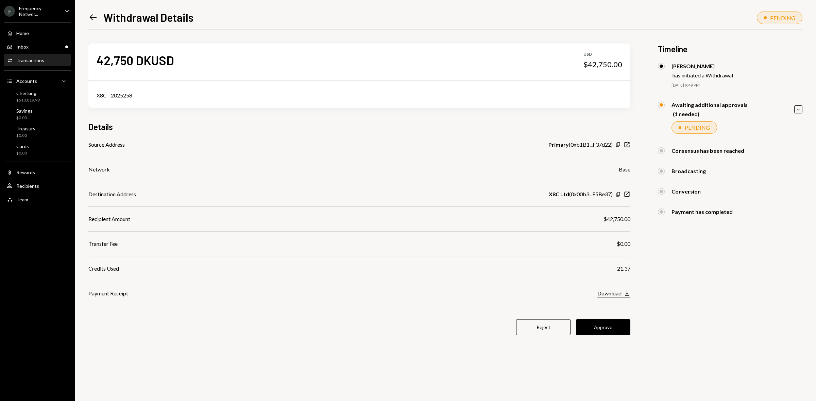
click at [615, 291] on div "Download" at bounding box center [609, 293] width 24 height 6
